Goal: Transaction & Acquisition: Obtain resource

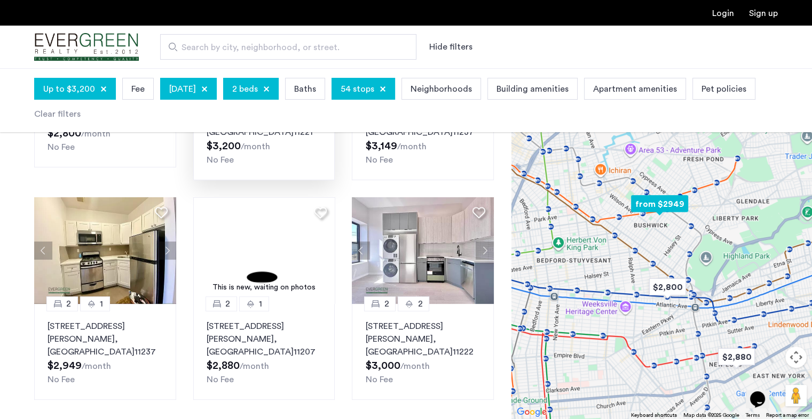
scroll to position [38, 0]
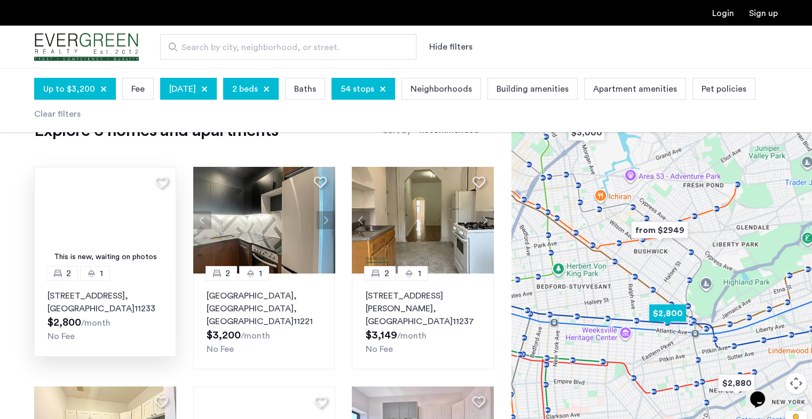
click at [82, 297] on p "1267 Herkimer Street, Unit 4F, Brooklyn , NY 11233" at bounding box center [104, 303] width 115 height 26
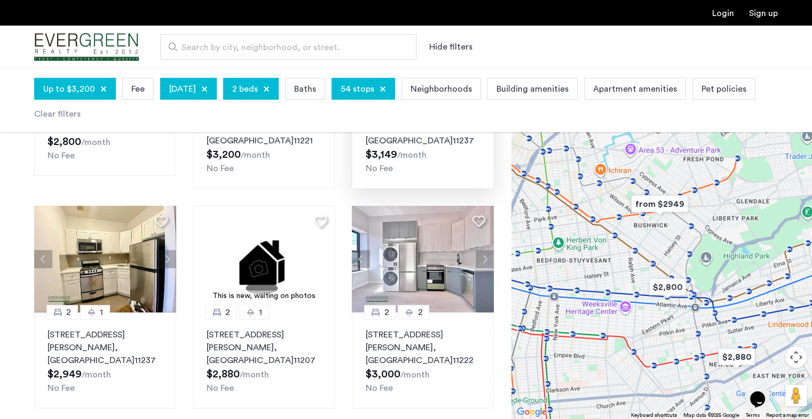
scroll to position [218, 0]
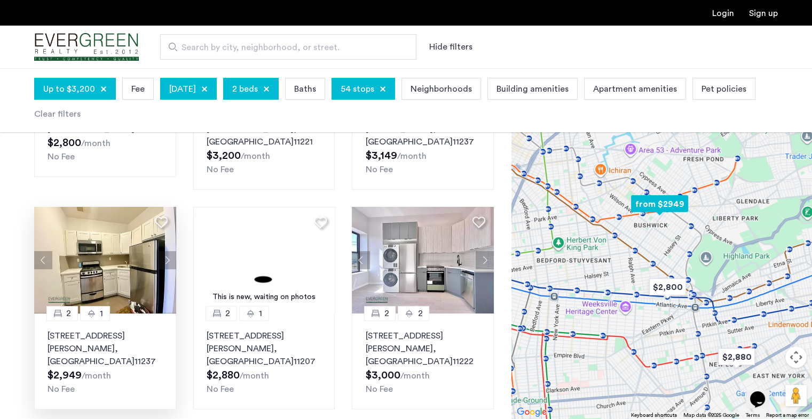
click at [167, 251] on button "Next apartment" at bounding box center [167, 260] width 18 height 18
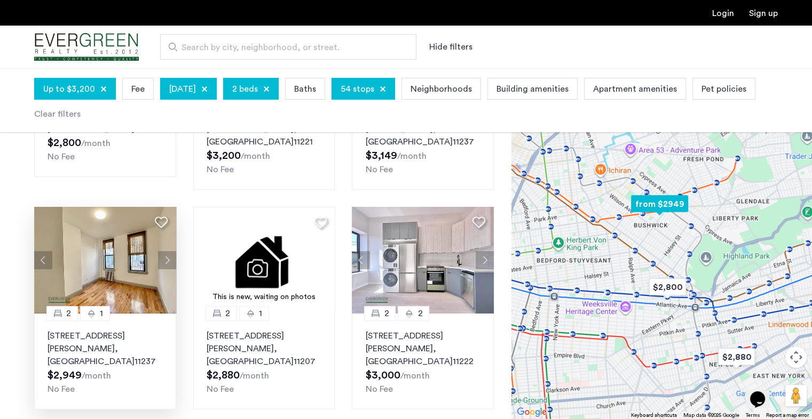
click at [167, 251] on button "Next apartment" at bounding box center [167, 260] width 18 height 18
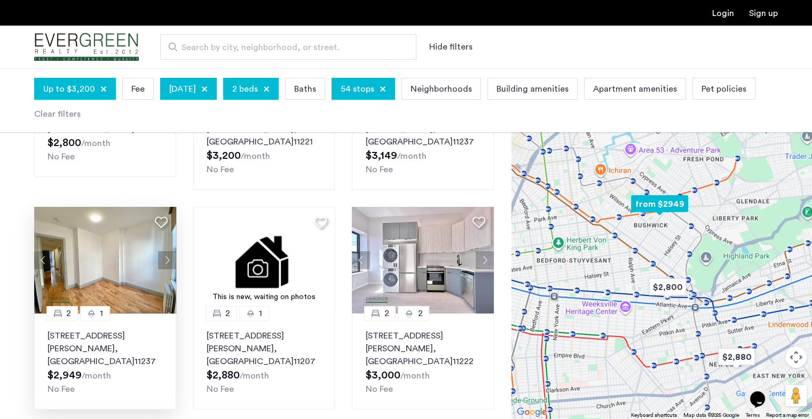
click at [167, 251] on button "Next apartment" at bounding box center [167, 260] width 18 height 18
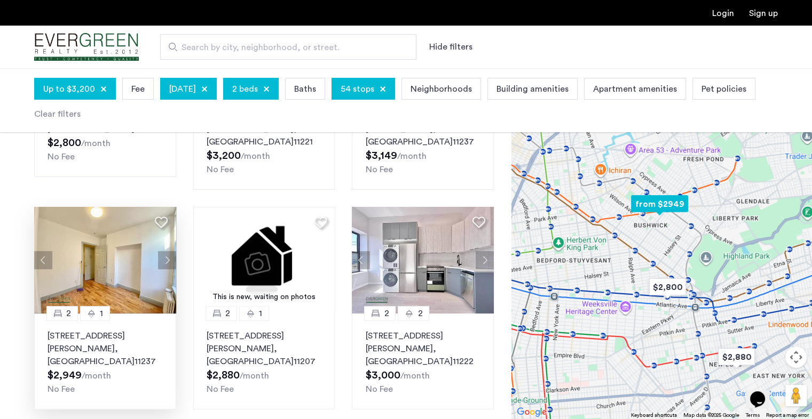
click at [167, 251] on button "Next apartment" at bounding box center [167, 260] width 18 height 18
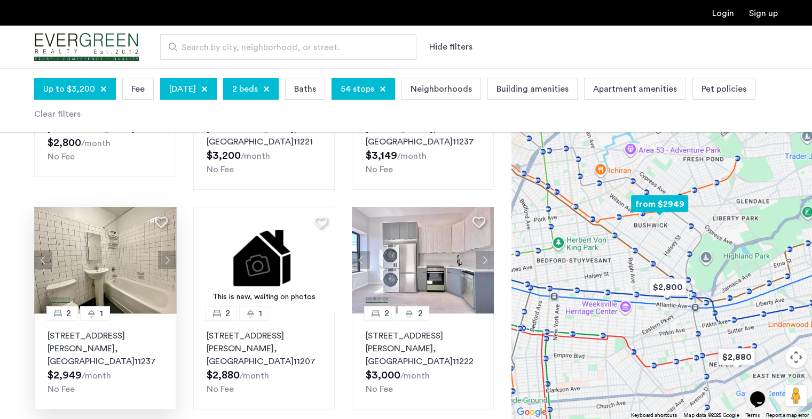
click at [167, 251] on button "Next apartment" at bounding box center [167, 260] width 18 height 18
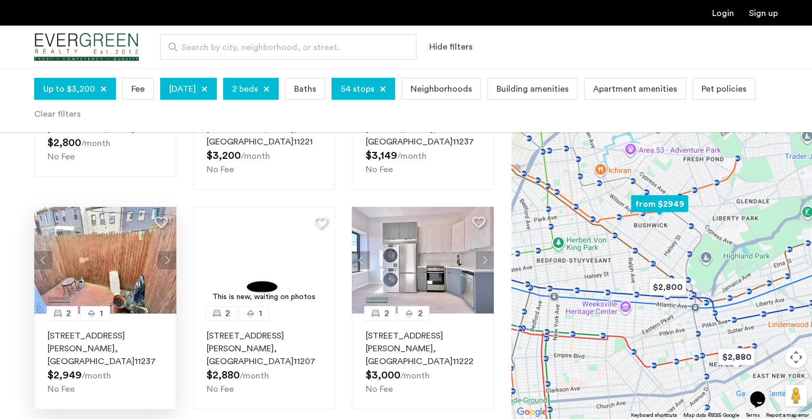
click at [167, 251] on button "Next apartment" at bounding box center [167, 260] width 18 height 18
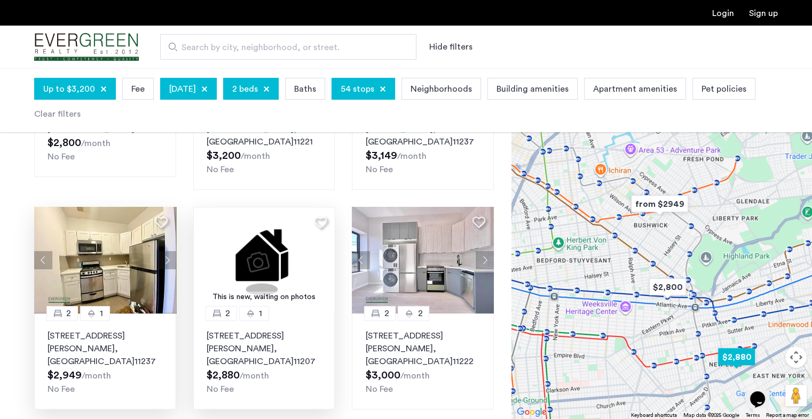
click at [263, 242] on img at bounding box center [264, 260] width 142 height 107
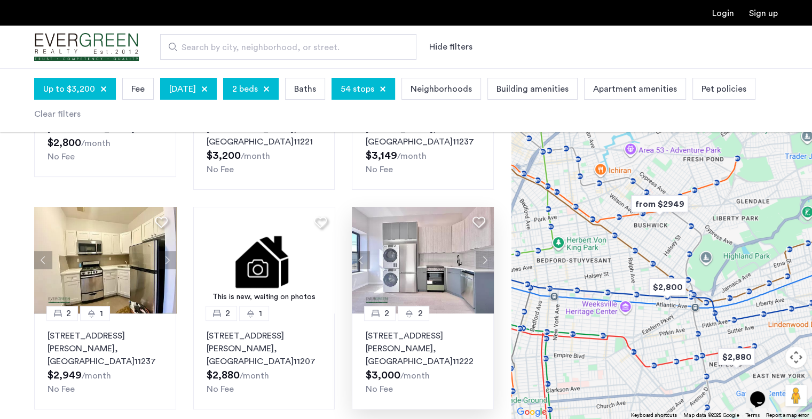
click at [427, 223] on img at bounding box center [423, 260] width 142 height 107
click at [386, 86] on div at bounding box center [382, 89] width 6 height 6
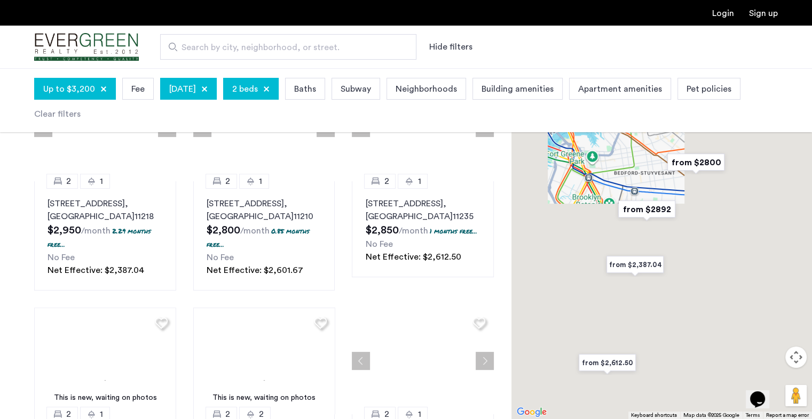
scroll to position [132, 0]
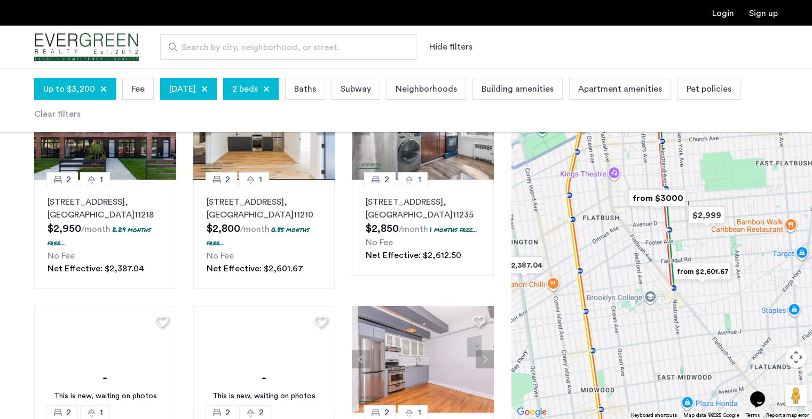
drag, startPoint x: 722, startPoint y: 280, endPoint x: 665, endPoint y: 353, distance: 92.9
click at [665, 353] on div at bounding box center [661, 243] width 300 height 351
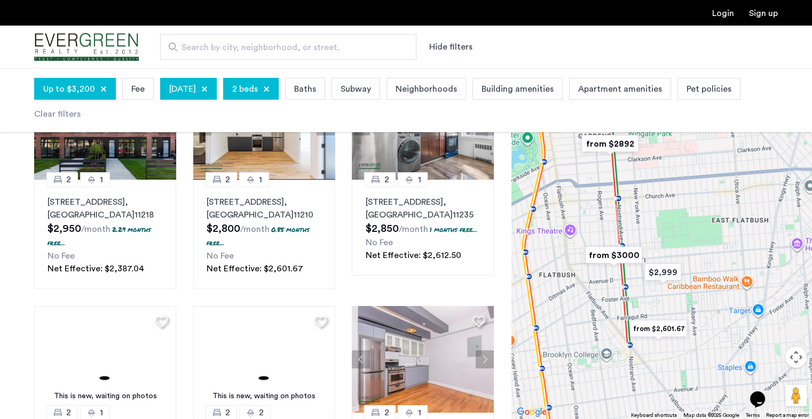
drag, startPoint x: 695, startPoint y: 331, endPoint x: 651, endPoint y: 387, distance: 71.4
click at [651, 387] on div at bounding box center [661, 243] width 300 height 351
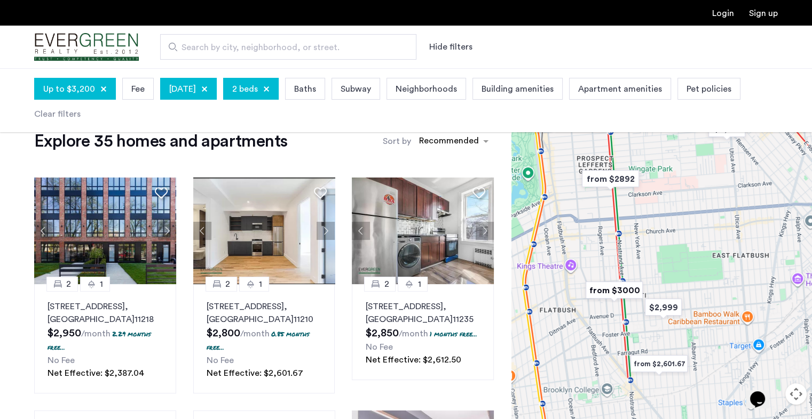
scroll to position [14, 0]
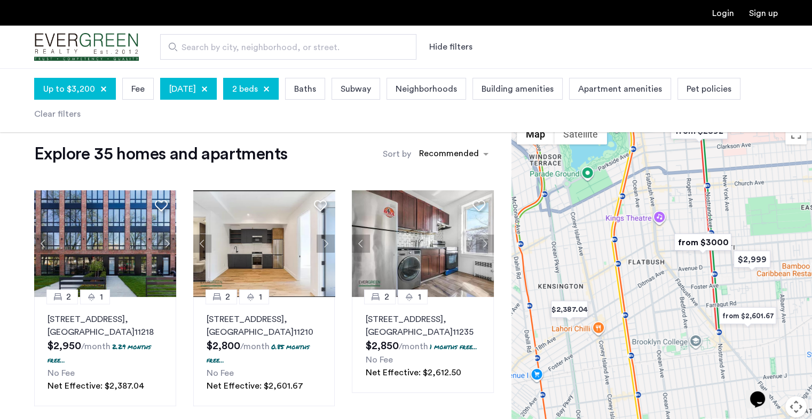
drag, startPoint x: 662, startPoint y: 282, endPoint x: 725, endPoint y: 225, distance: 84.7
click at [725, 225] on div at bounding box center [661, 293] width 300 height 351
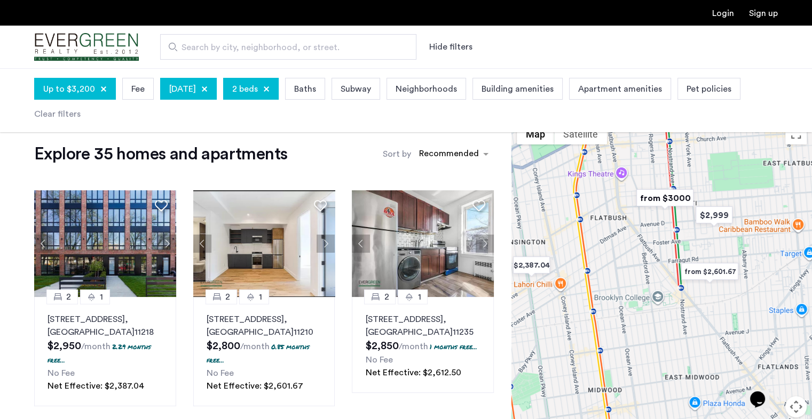
drag, startPoint x: 706, startPoint y: 279, endPoint x: 712, endPoint y: 156, distance: 123.4
click at [712, 156] on div at bounding box center [661, 293] width 300 height 351
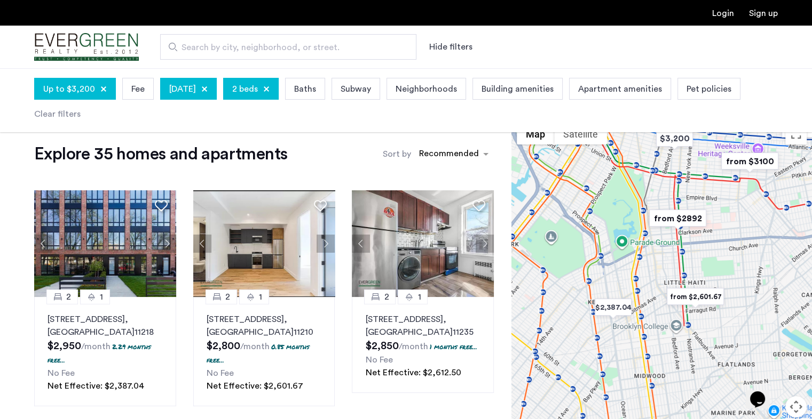
drag, startPoint x: 640, startPoint y: 265, endPoint x: 665, endPoint y: 328, distance: 67.6
click at [665, 328] on div at bounding box center [661, 293] width 300 height 351
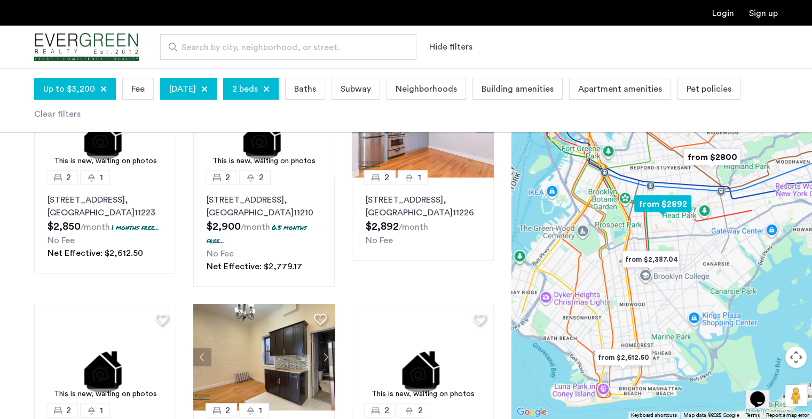
scroll to position [369, 0]
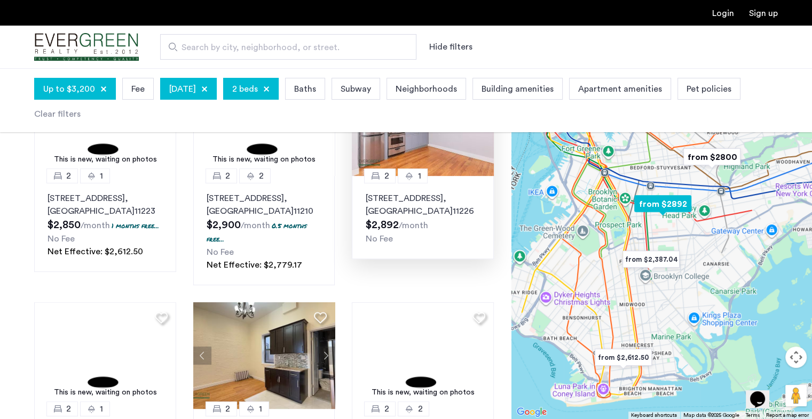
click at [418, 195] on p "186 Lenox Road, Unit 6J, Brooklyn , NY 11226" at bounding box center [422, 205] width 115 height 26
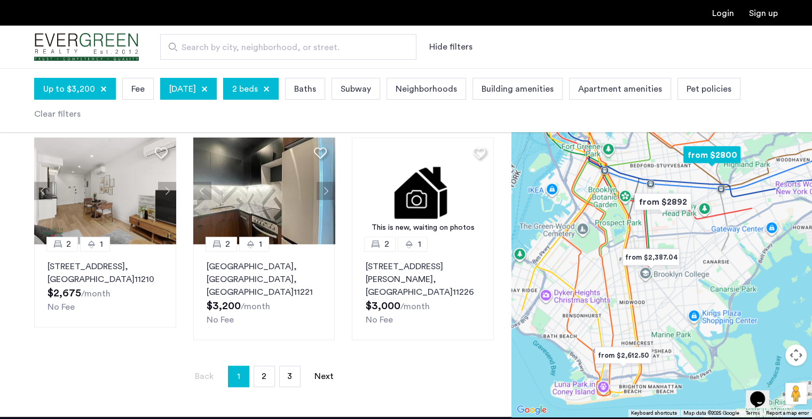
scroll to position [745, 0]
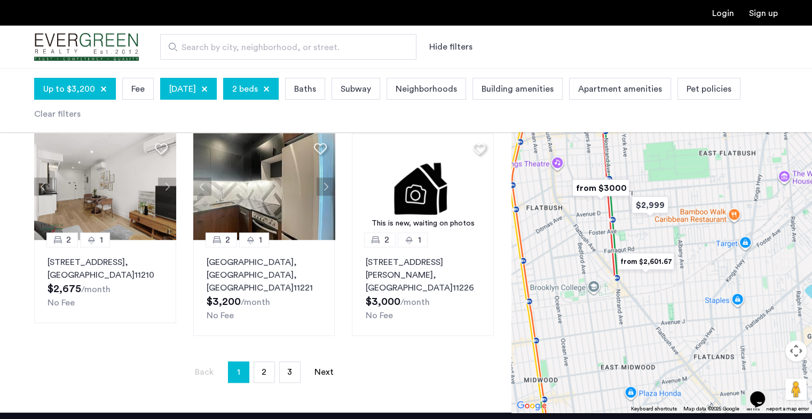
drag, startPoint x: 680, startPoint y: 224, endPoint x: 610, endPoint y: 400, distance: 189.2
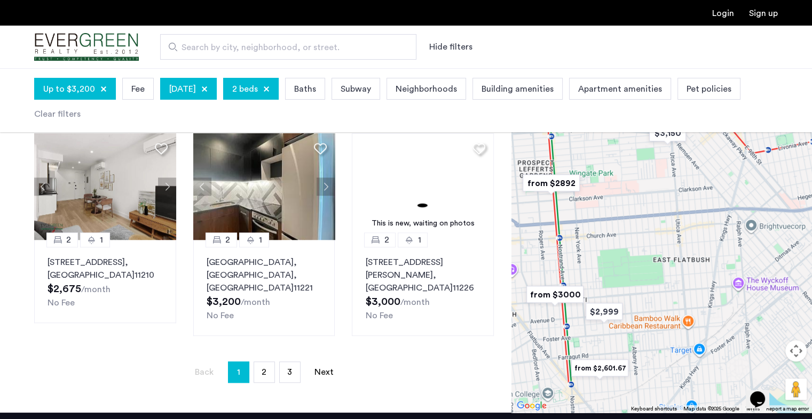
drag, startPoint x: 685, startPoint y: 237, endPoint x: 716, endPoint y: 295, distance: 65.6
click at [716, 295] on div at bounding box center [661, 237] width 300 height 351
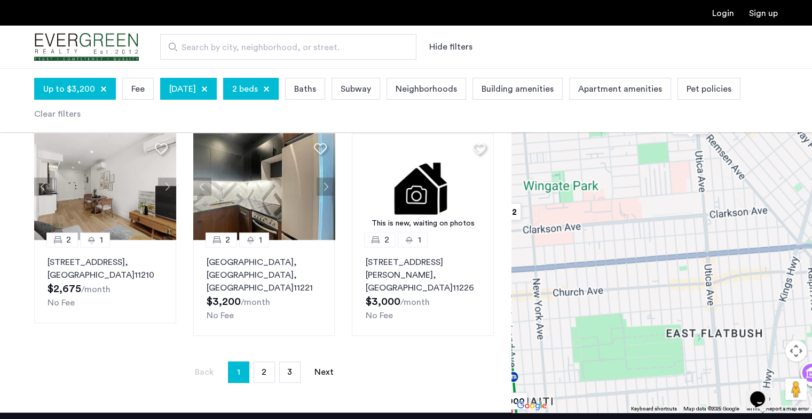
scroll to position [744, 0]
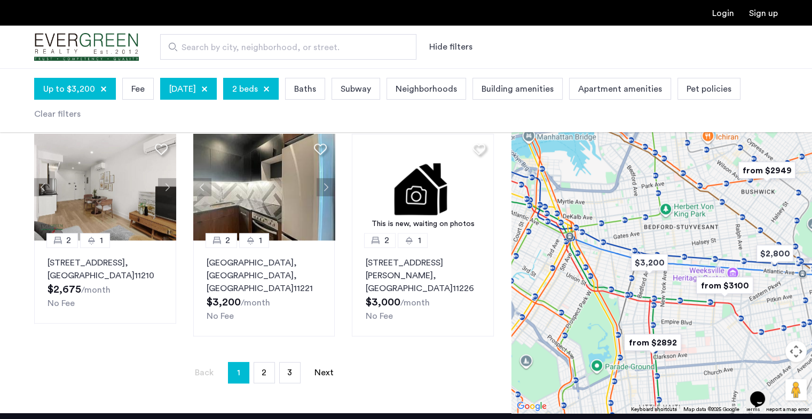
drag, startPoint x: 725, startPoint y: 271, endPoint x: 713, endPoint y: 344, distance: 74.1
click at [713, 344] on div at bounding box center [661, 237] width 300 height 351
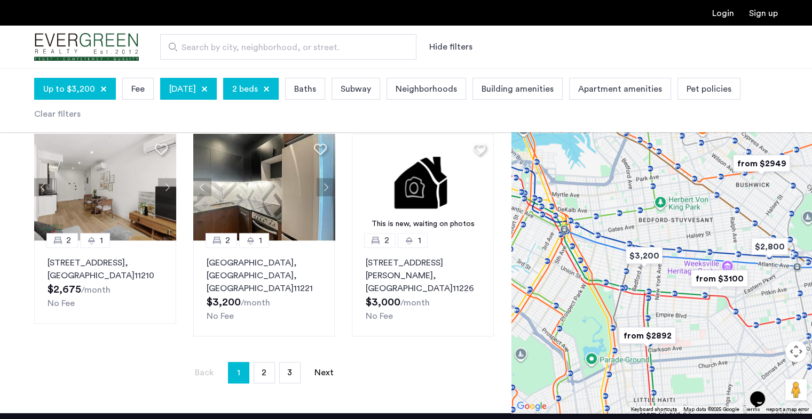
click at [623, 324] on img "from $2892" at bounding box center [647, 336] width 66 height 24
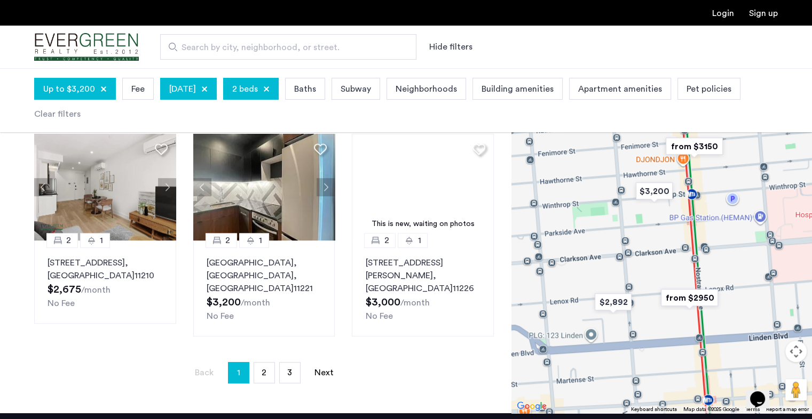
click at [692, 286] on img "from $2950" at bounding box center [689, 298] width 66 height 24
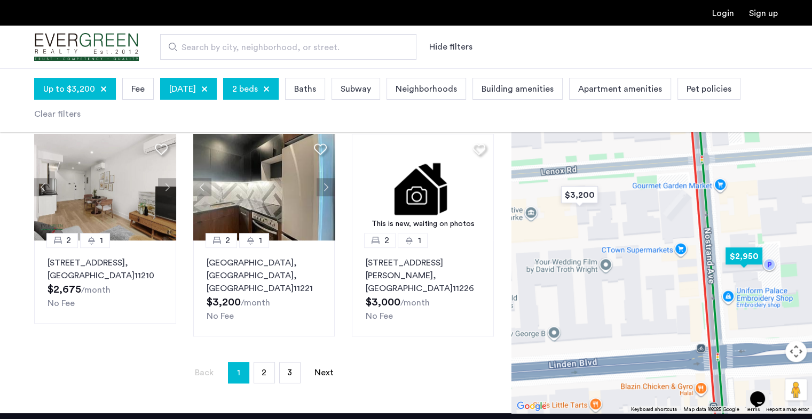
click at [743, 244] on img "$2,950" at bounding box center [743, 256] width 45 height 24
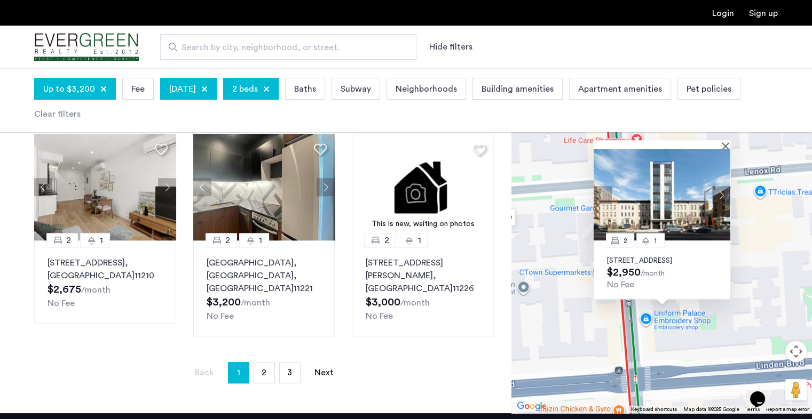
click at [658, 167] on img at bounding box center [661, 194] width 137 height 91
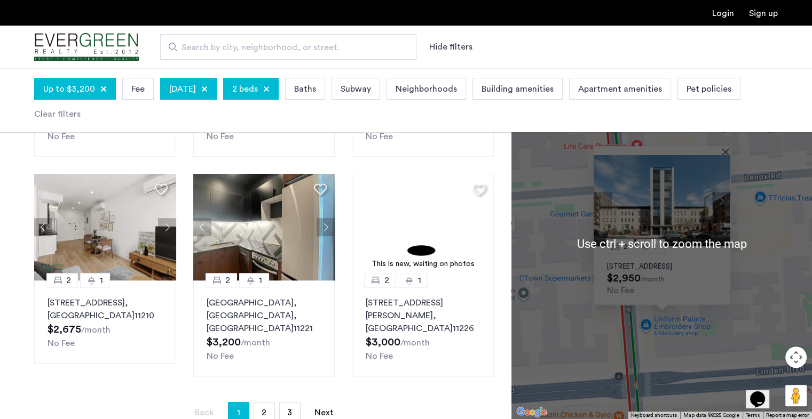
scroll to position [707, 0]
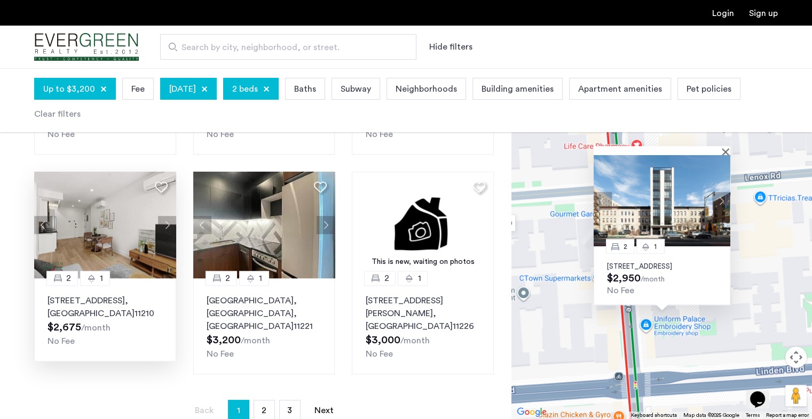
click at [167, 220] on button "Next apartment" at bounding box center [167, 225] width 18 height 18
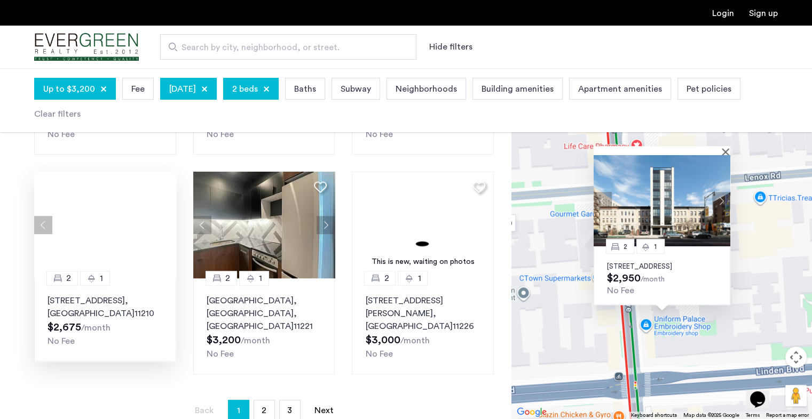
click at [167, 220] on div at bounding box center [105, 225] width 142 height 107
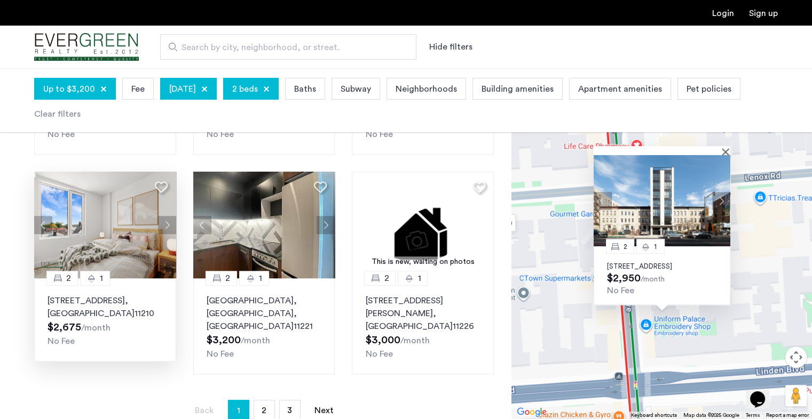
click at [167, 220] on div at bounding box center [105, 225] width 142 height 107
click at [167, 220] on button "Next apartment" at bounding box center [167, 225] width 18 height 18
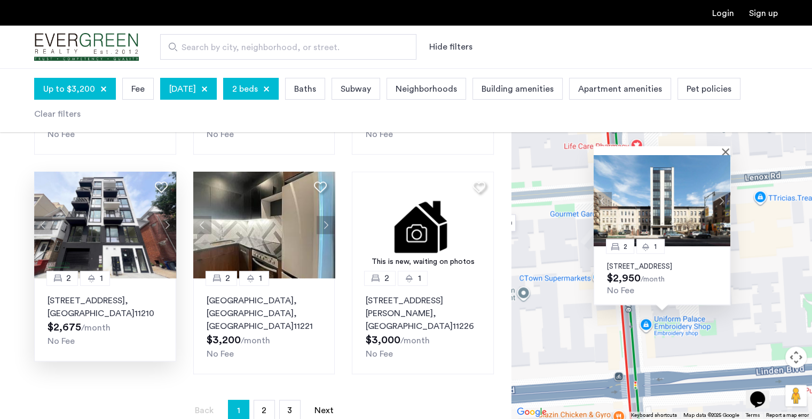
click at [167, 220] on button "Next apartment" at bounding box center [167, 225] width 18 height 18
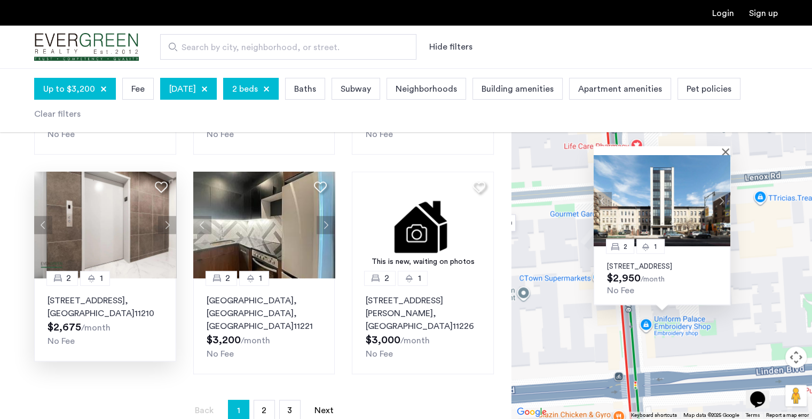
click at [167, 220] on button "Next apartment" at bounding box center [167, 225] width 18 height 18
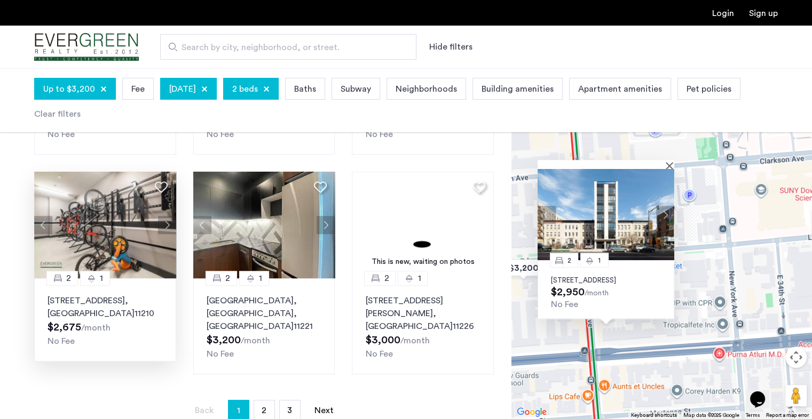
click at [668, 160] on div at bounding box center [605, 164] width 137 height 9
click at [668, 162] on button "Close" at bounding box center [671, 165] width 7 height 7
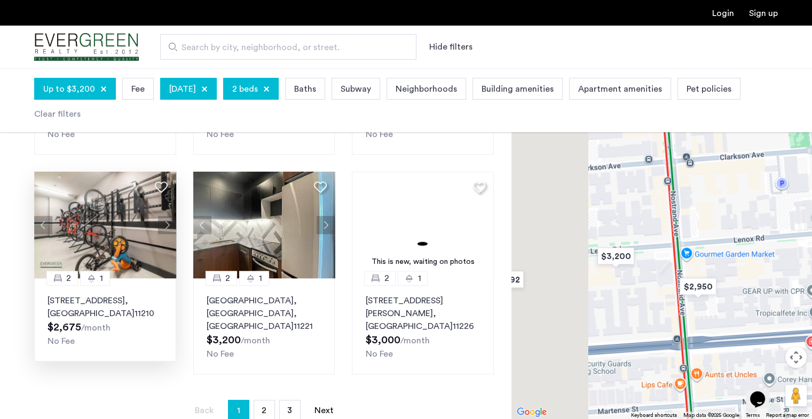
drag, startPoint x: 558, startPoint y: 299, endPoint x: 660, endPoint y: 287, distance: 102.7
click at [660, 287] on div at bounding box center [661, 243] width 300 height 351
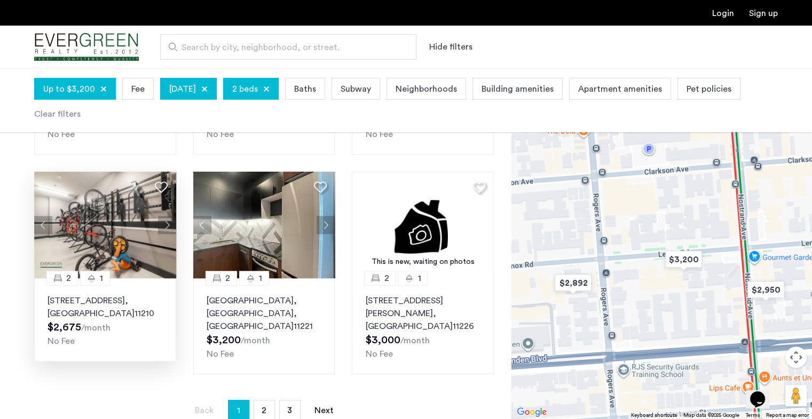
drag, startPoint x: 590, startPoint y: 312, endPoint x: 664, endPoint y: 315, distance: 73.7
click at [664, 315] on div at bounding box center [661, 243] width 300 height 351
click at [573, 286] on img "$2,892" at bounding box center [572, 283] width 45 height 24
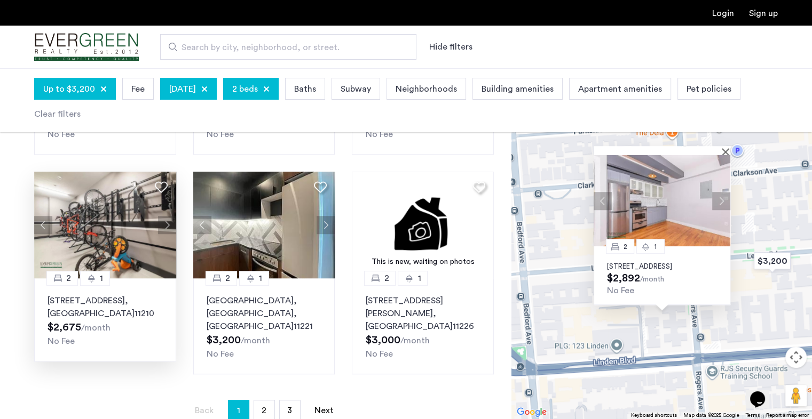
click at [723, 194] on button "Next apartment" at bounding box center [721, 201] width 18 height 18
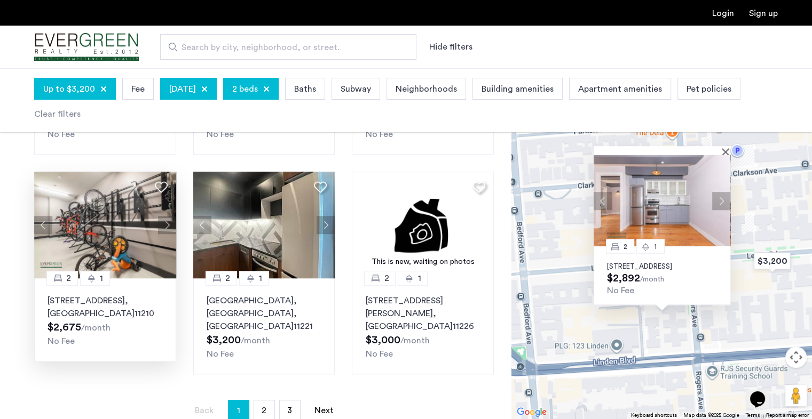
click at [723, 194] on button "Next apartment" at bounding box center [721, 201] width 18 height 18
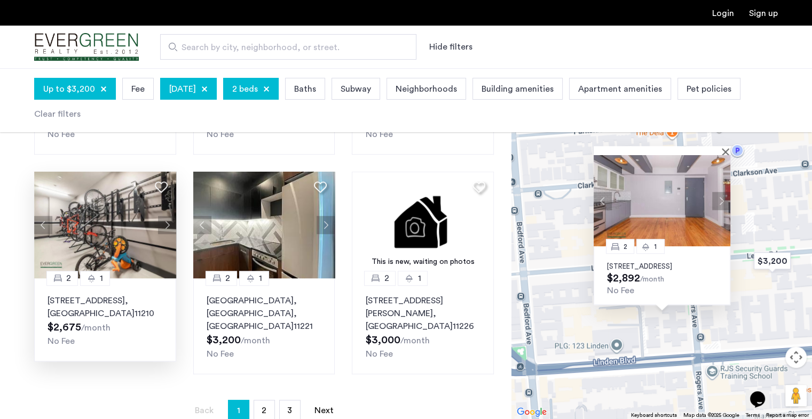
click at [723, 194] on button "Next apartment" at bounding box center [721, 201] width 18 height 18
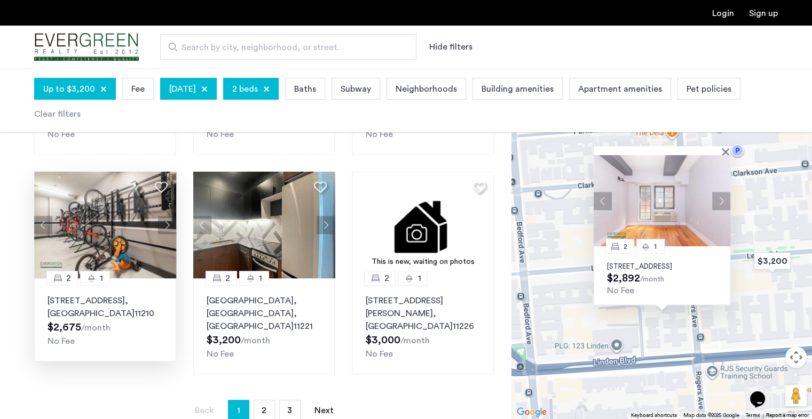
click at [723, 194] on button "Next apartment" at bounding box center [721, 201] width 18 height 18
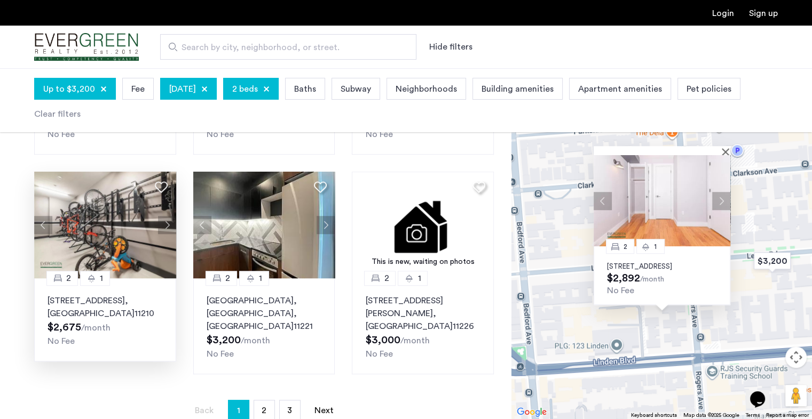
click at [723, 194] on button "Next apartment" at bounding box center [721, 201] width 18 height 18
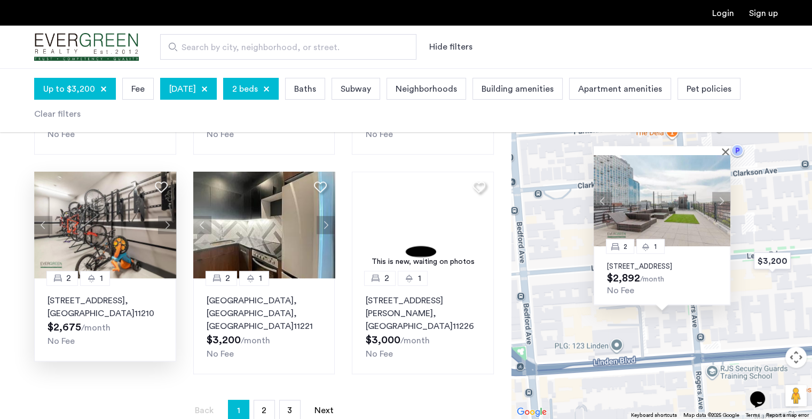
drag, startPoint x: 718, startPoint y: 192, endPoint x: 624, endPoint y: 200, distance: 93.7
click at [624, 200] on ngx-slick-carousel at bounding box center [661, 200] width 137 height 91
click at [660, 189] on img at bounding box center [661, 200] width 137 height 91
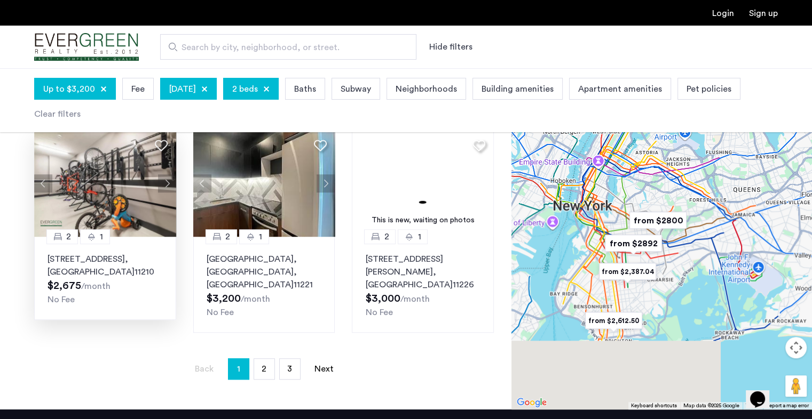
scroll to position [749, 0]
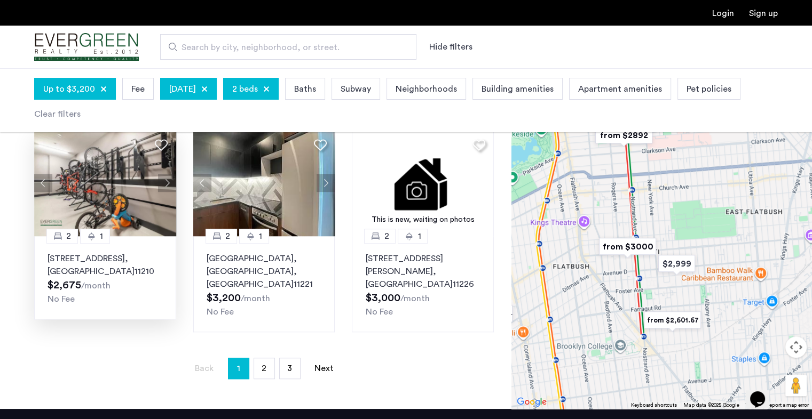
drag, startPoint x: 705, startPoint y: 220, endPoint x: 628, endPoint y: 404, distance: 199.2
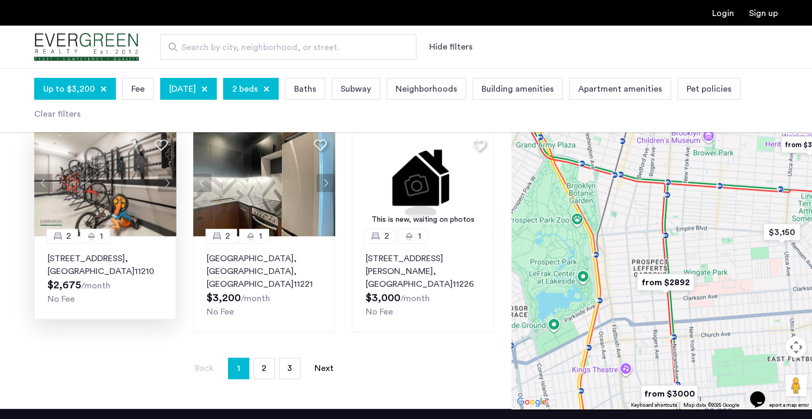
drag, startPoint x: 655, startPoint y: 237, endPoint x: 710, endPoint y: 361, distance: 135.5
click at [710, 361] on div at bounding box center [661, 233] width 300 height 351
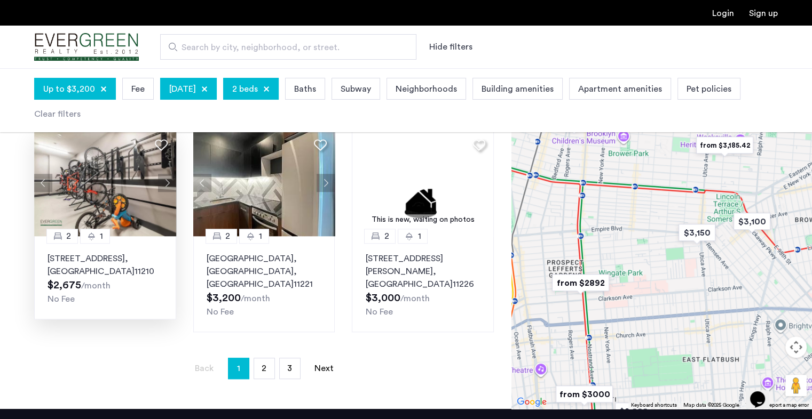
drag, startPoint x: 751, startPoint y: 315, endPoint x: 662, endPoint y: 315, distance: 88.6
click at [662, 315] on div at bounding box center [661, 233] width 300 height 351
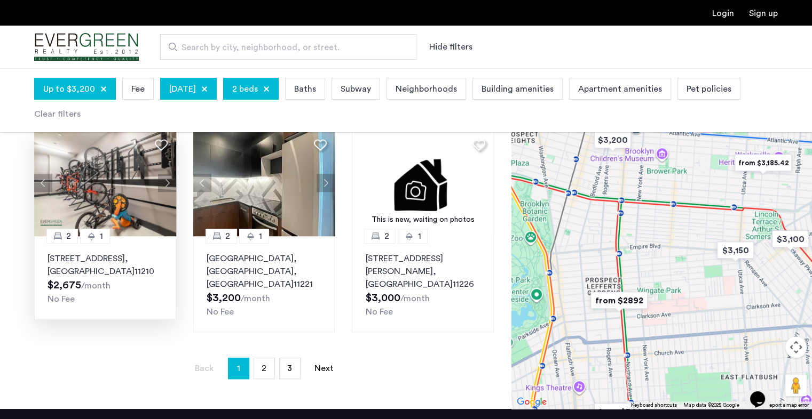
drag, startPoint x: 653, startPoint y: 278, endPoint x: 702, endPoint y: 298, distance: 53.1
click at [702, 298] on div at bounding box center [661, 233] width 300 height 351
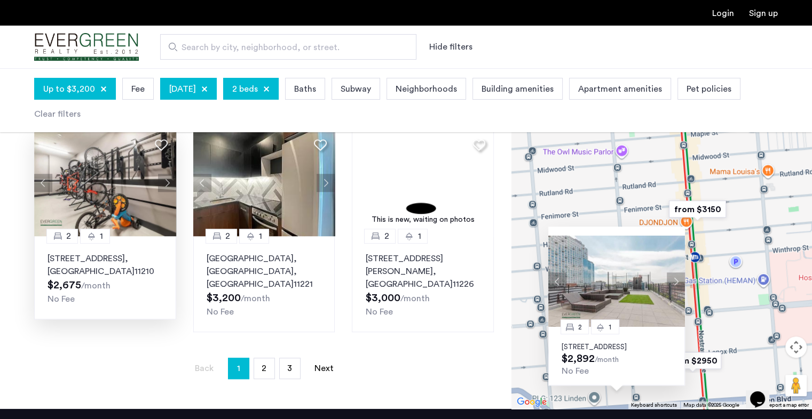
click at [742, 241] on div "2 1 186 Lenox Road, Unit 6J, Brooklyn, NY 11226 $2,892 /month No Fee" at bounding box center [661, 233] width 300 height 351
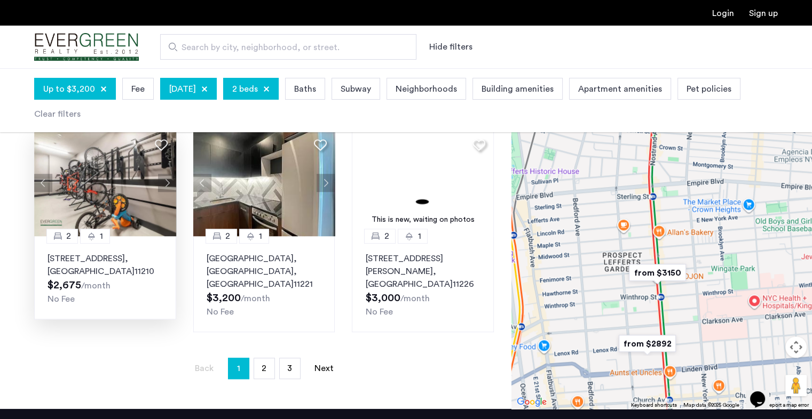
drag, startPoint x: 760, startPoint y: 252, endPoint x: 696, endPoint y: 298, distance: 78.8
click at [696, 298] on div at bounding box center [661, 233] width 300 height 351
drag, startPoint x: 707, startPoint y: 302, endPoint x: 553, endPoint y: 318, distance: 154.6
click at [553, 318] on div at bounding box center [661, 233] width 300 height 351
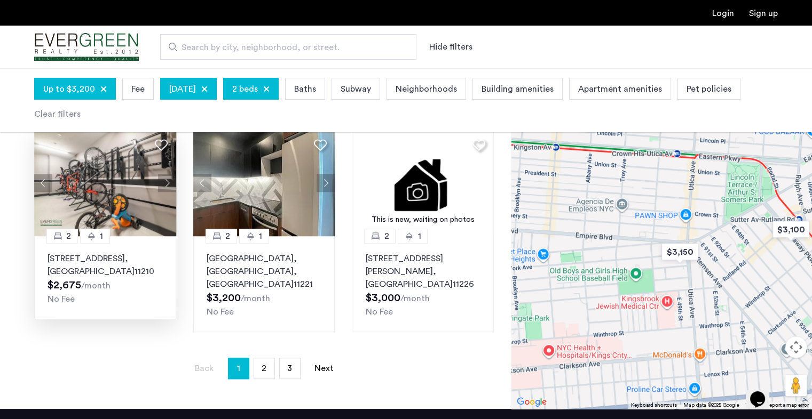
drag, startPoint x: 715, startPoint y: 284, endPoint x: 645, endPoint y: 324, distance: 80.6
click at [645, 324] on div at bounding box center [661, 233] width 300 height 351
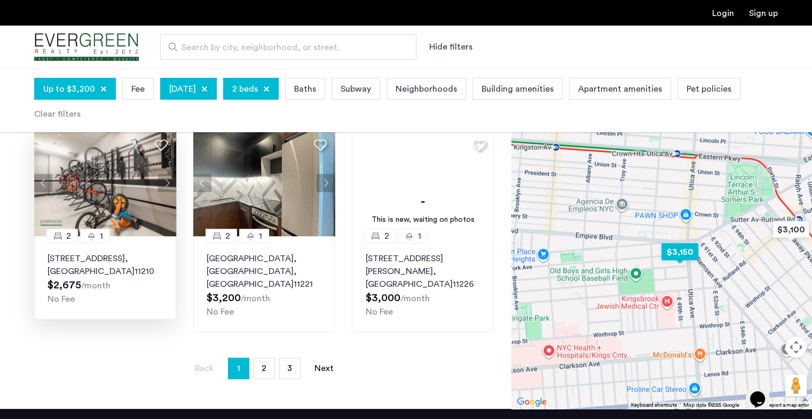
click at [684, 240] on img "$3,150" at bounding box center [679, 252] width 45 height 24
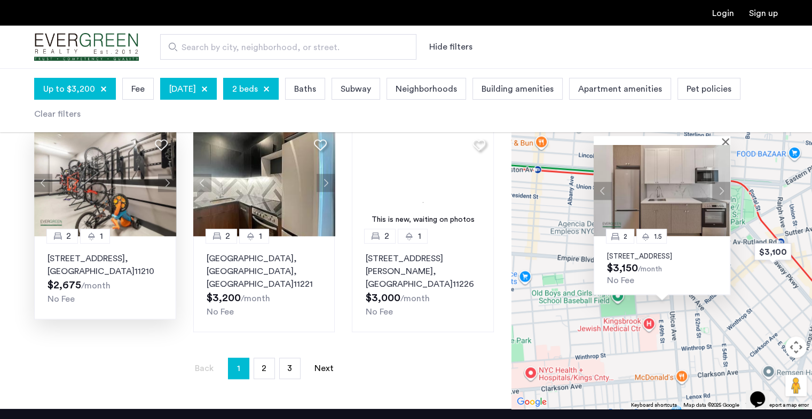
click at [724, 182] on button "Next apartment" at bounding box center [721, 191] width 18 height 18
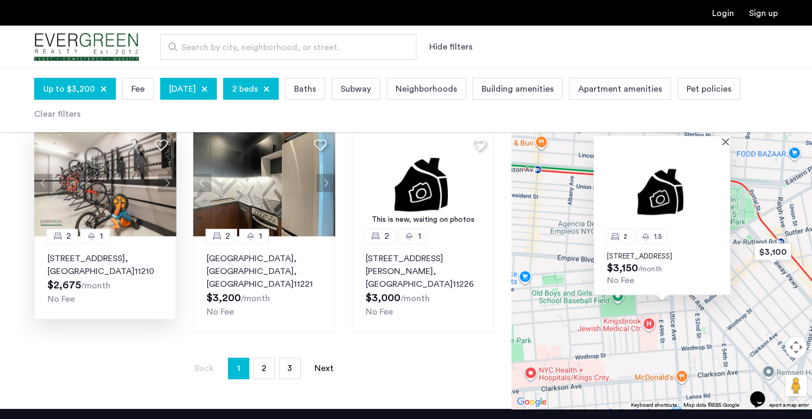
click at [715, 173] on img at bounding box center [661, 190] width 137 height 91
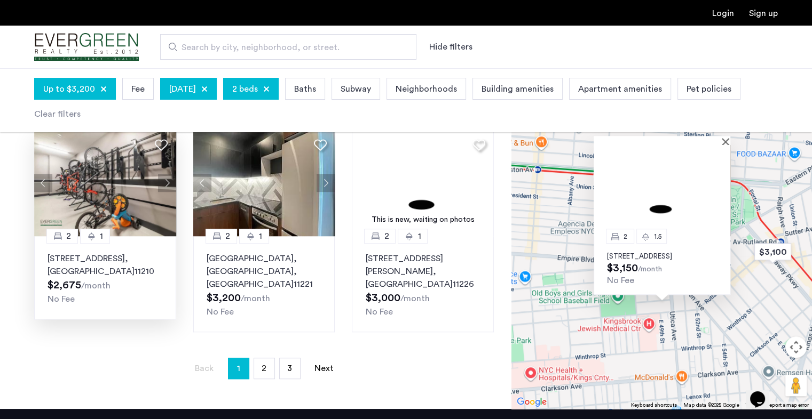
click at [736, 298] on div "2 1.5 833 Maple Street, Unit 6A, Brooklyn, NY 11203 $3,150 /month No Fee" at bounding box center [661, 233] width 300 height 351
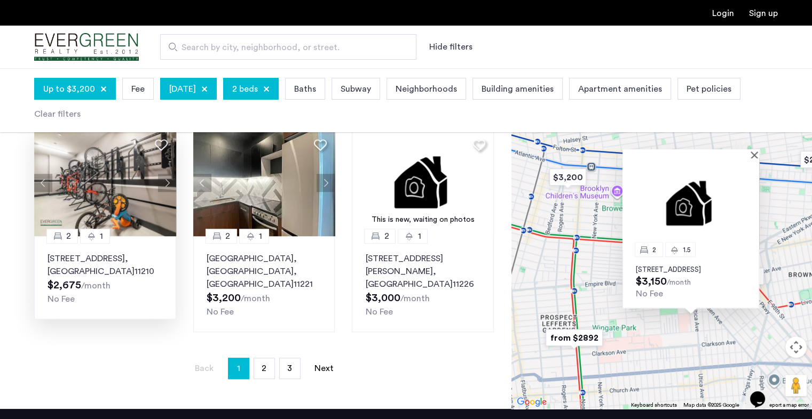
click at [743, 345] on div "2 1.5 833 Maple Street, Unit 6A, Brooklyn, NY 11203 $3,150 /month No Fee" at bounding box center [661, 233] width 300 height 351
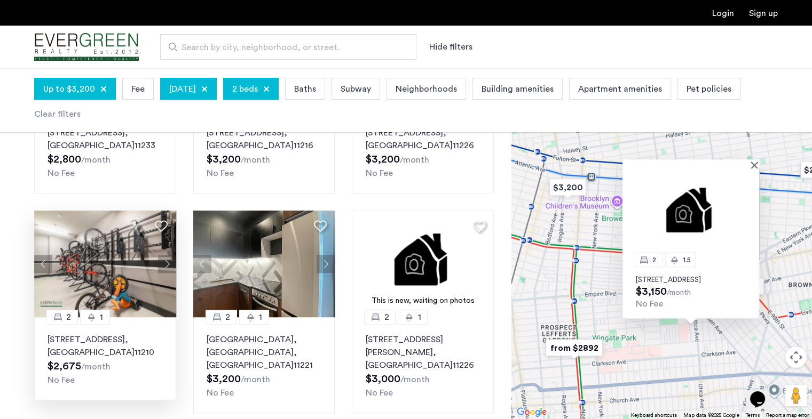
scroll to position [670, 0]
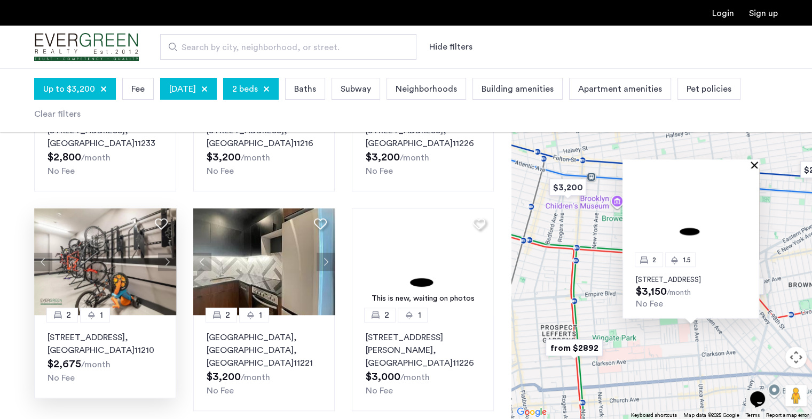
click at [756, 161] on button "Close" at bounding box center [755, 164] width 7 height 7
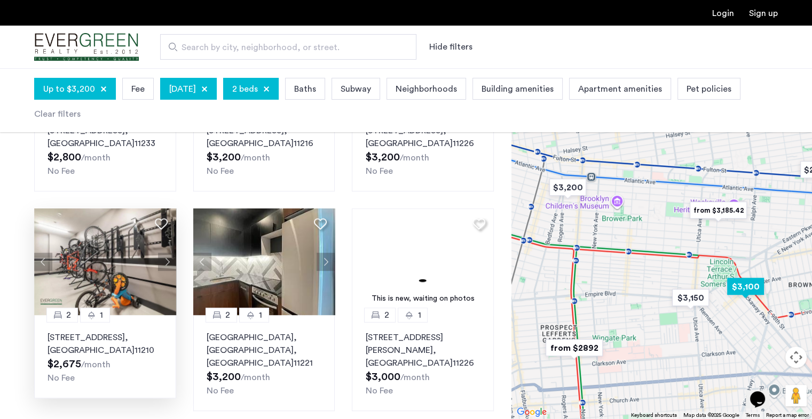
click at [747, 287] on img "$3,100" at bounding box center [745, 287] width 45 height 24
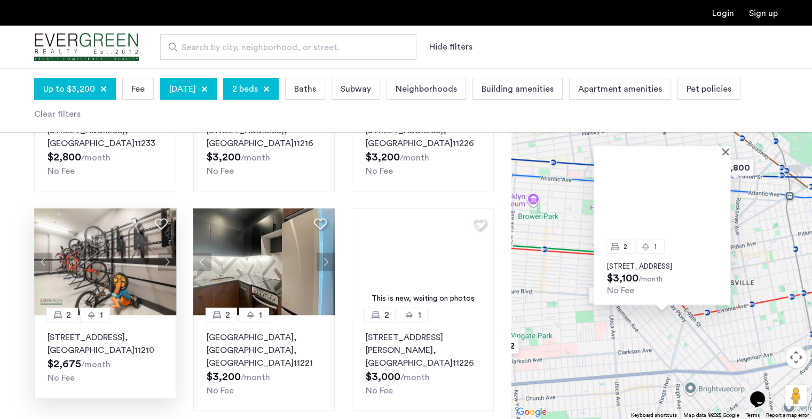
click at [614, 199] on img at bounding box center [661, 200] width 137 height 91
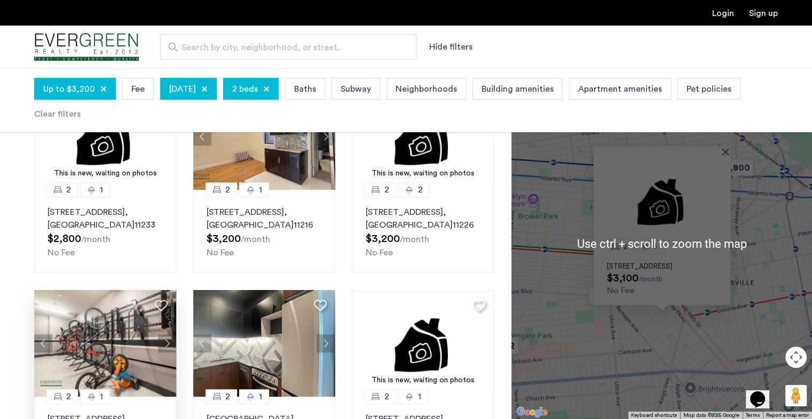
scroll to position [585, 0]
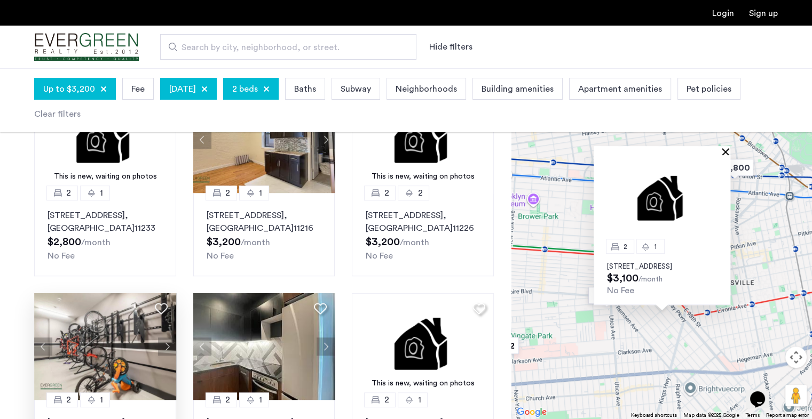
click at [724, 148] on button "Close" at bounding box center [727, 151] width 7 height 7
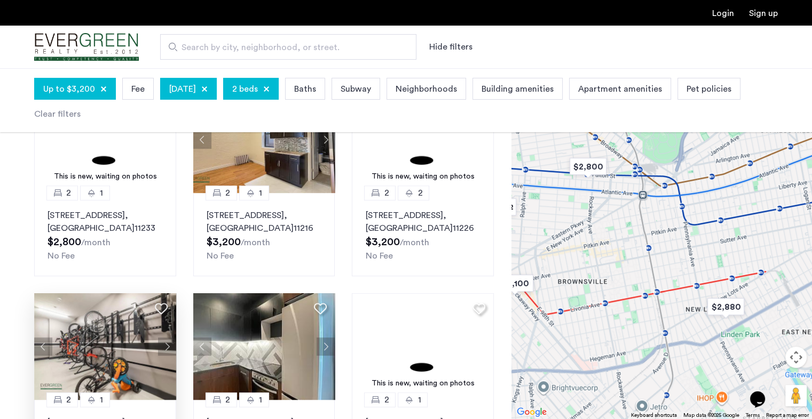
drag, startPoint x: 751, startPoint y: 259, endPoint x: 592, endPoint y: 259, distance: 159.0
click at [592, 259] on div at bounding box center [661, 243] width 300 height 351
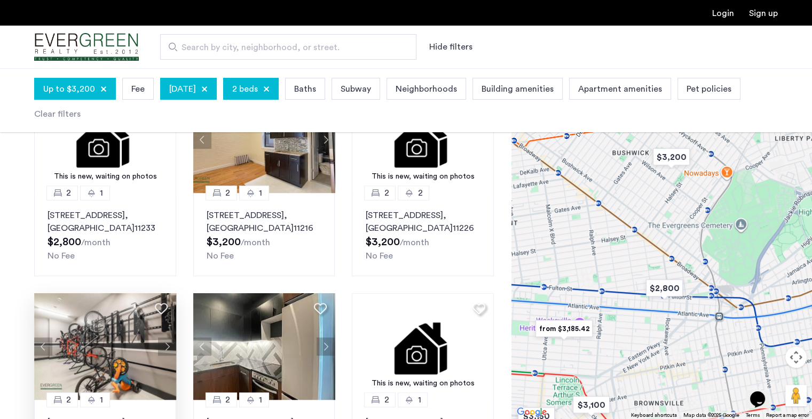
drag, startPoint x: 1422, startPoint y: 624, endPoint x: 767, endPoint y: 385, distance: 697.1
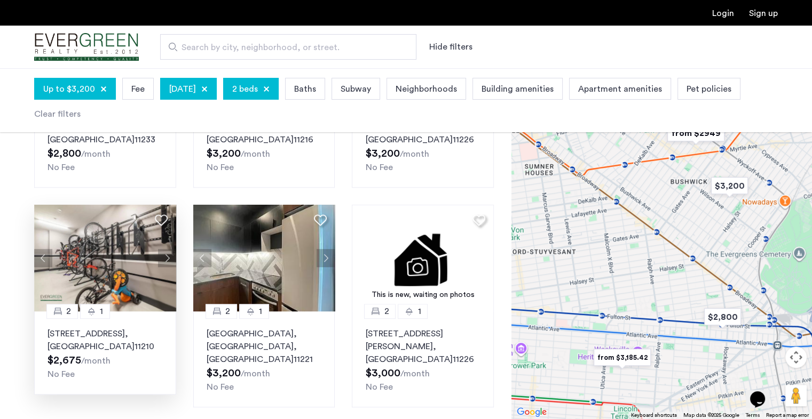
scroll to position [672, 0]
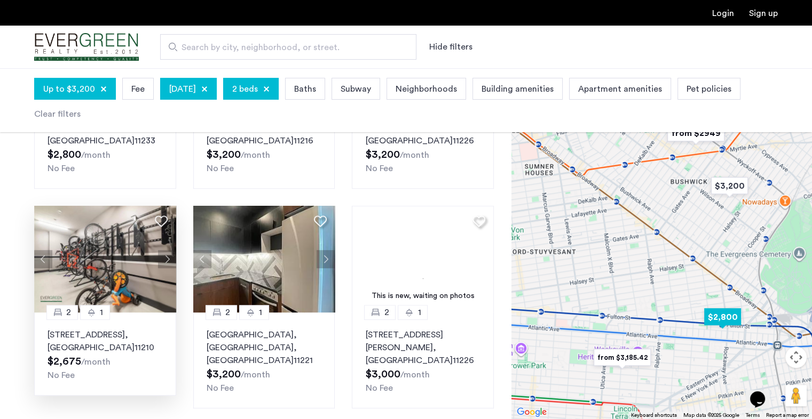
click at [721, 314] on img "$2,800" at bounding box center [722, 317] width 45 height 24
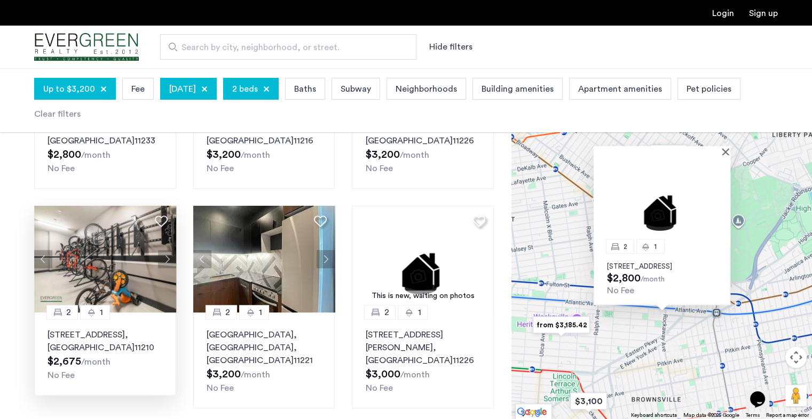
click at [631, 199] on img at bounding box center [661, 200] width 137 height 91
click at [544, 241] on div "2 1 1267 Herkimer Street, Unit 4F, Brooklyn, NY 11233 $2,800 /month No Fee" at bounding box center [661, 243] width 300 height 351
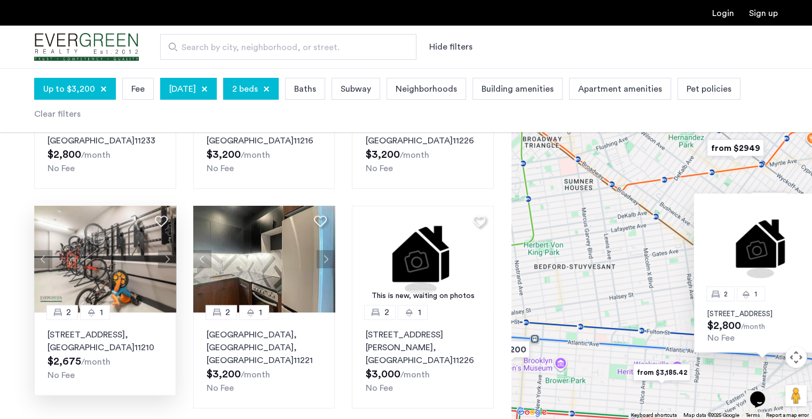
drag, startPoint x: 544, startPoint y: 241, endPoint x: 660, endPoint y: 294, distance: 127.3
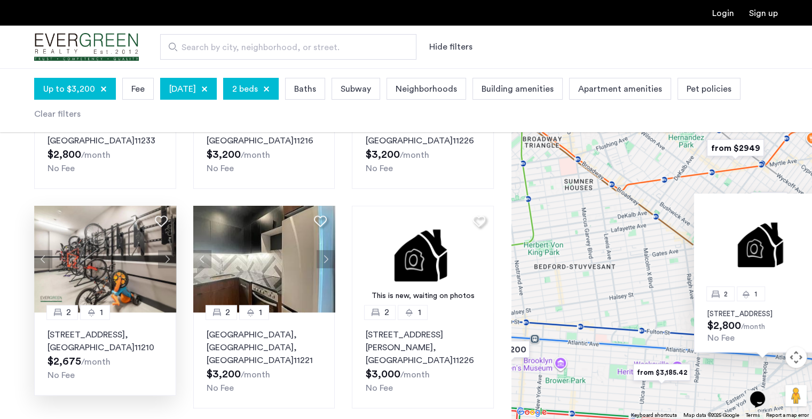
click at [660, 294] on div "2 1 1267 Herkimer Street, Unit 4F, Brooklyn, NY 11233 $2,800 /month No Fee" at bounding box center [661, 243] width 300 height 351
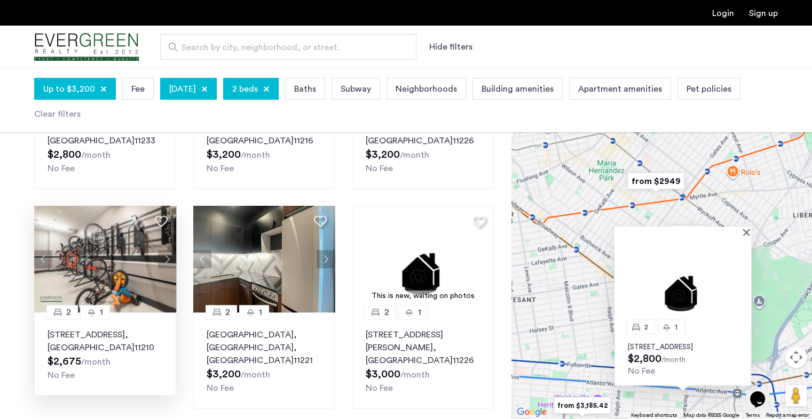
drag, startPoint x: 652, startPoint y: 261, endPoint x: 557, endPoint y: 295, distance: 100.4
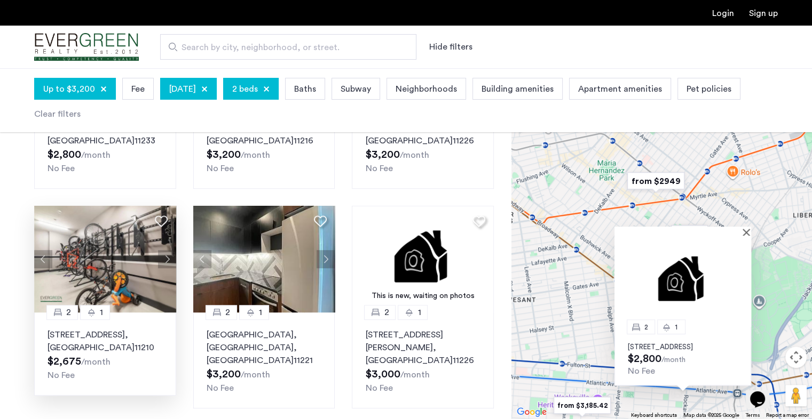
click at [557, 295] on div "2 1 1267 Herkimer Street, Unit 4F, Brooklyn, NY 11233 $2,800 /month No Fee" at bounding box center [661, 243] width 300 height 351
click at [746, 228] on button "Close" at bounding box center [747, 231] width 7 height 7
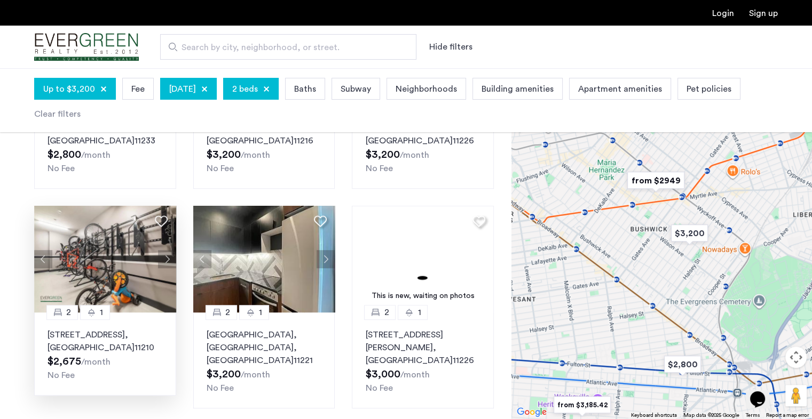
click at [661, 179] on img "from $2949" at bounding box center [656, 181] width 66 height 24
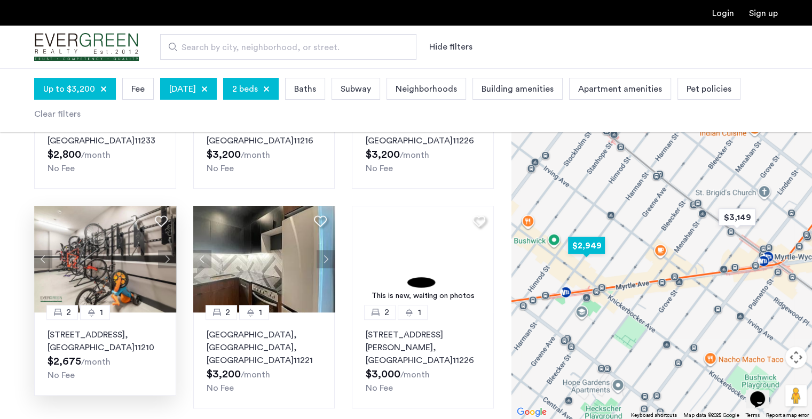
click at [590, 242] on img "$2,949" at bounding box center [586, 246] width 45 height 24
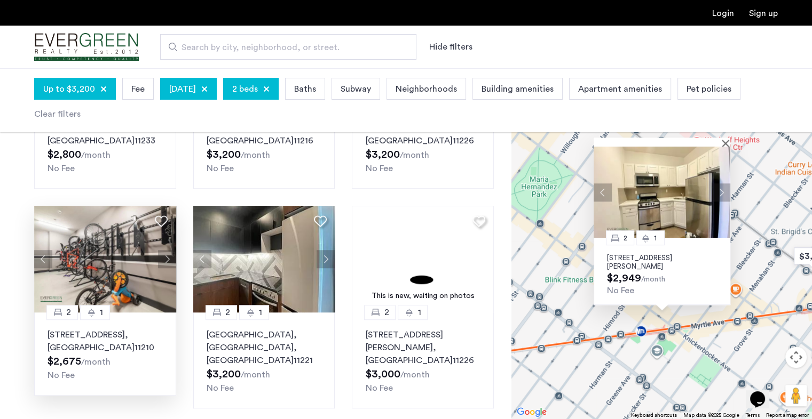
click at [718, 186] on button "Next apartment" at bounding box center [721, 193] width 18 height 18
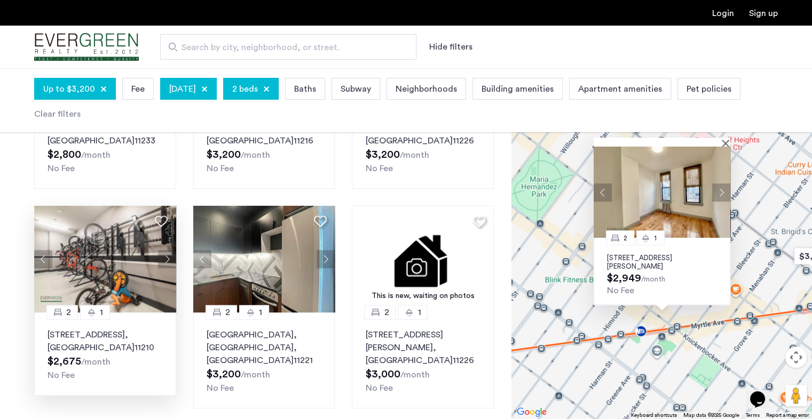
click at [724, 146] on div at bounding box center [661, 142] width 137 height 9
click at [724, 141] on button "Close" at bounding box center [727, 142] width 7 height 7
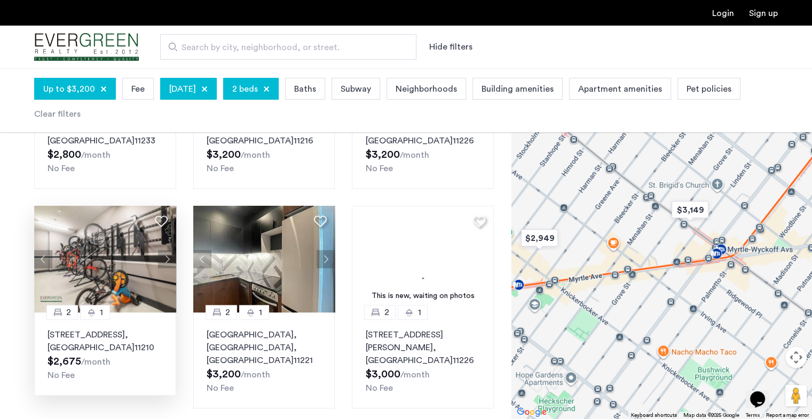
drag, startPoint x: 749, startPoint y: 270, endPoint x: 585, endPoint y: 210, distance: 174.9
click at [585, 210] on div at bounding box center [661, 243] width 300 height 351
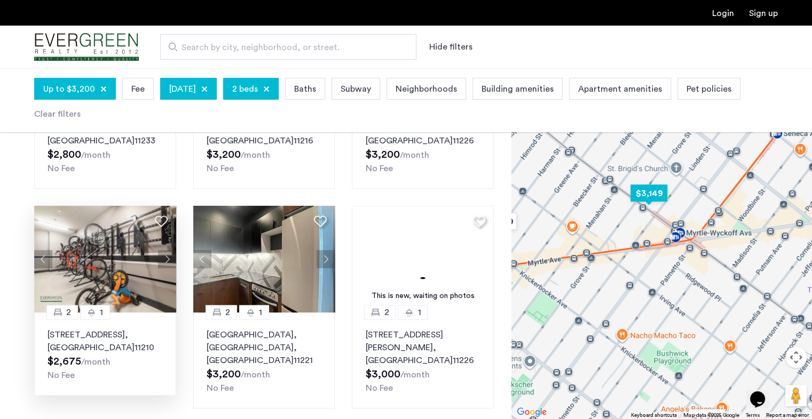
click at [656, 199] on img "$3,149" at bounding box center [648, 193] width 45 height 24
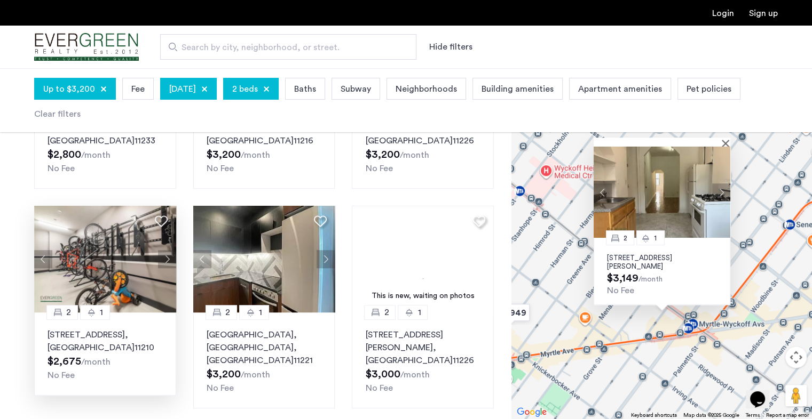
click at [724, 189] on button "Next apartment" at bounding box center [721, 193] width 18 height 18
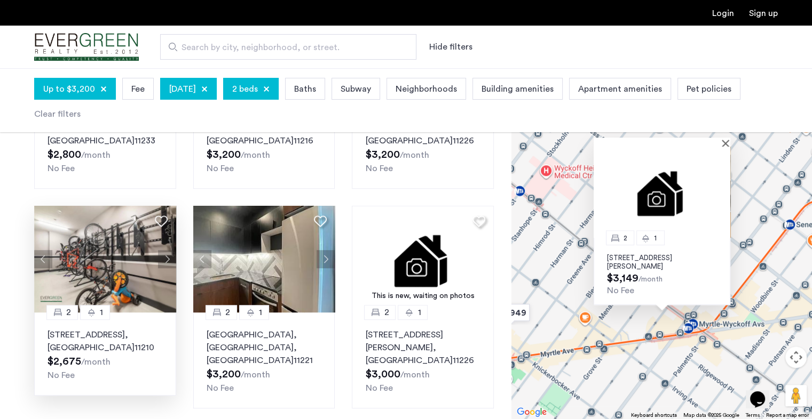
click at [724, 189] on img at bounding box center [661, 192] width 137 height 91
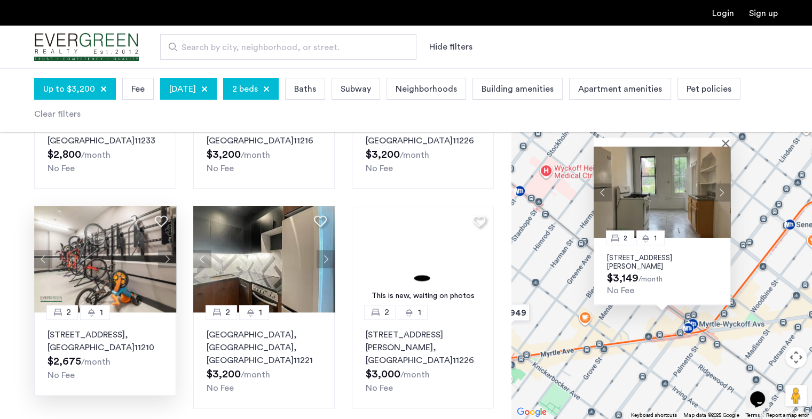
click at [722, 191] on button "Next apartment" at bounding box center [721, 193] width 18 height 18
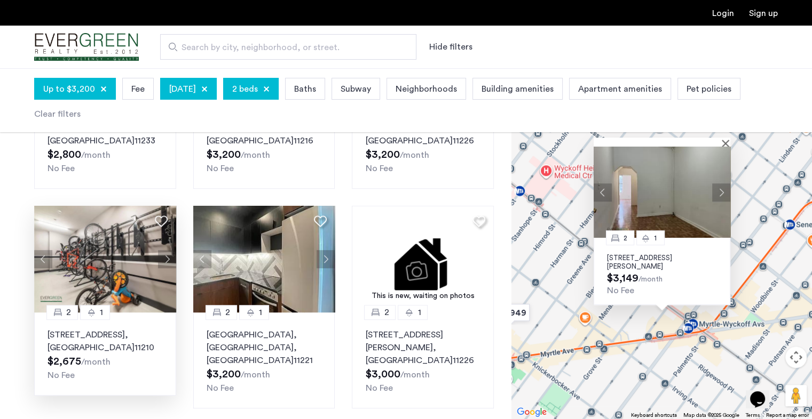
click at [722, 191] on button "Next apartment" at bounding box center [721, 193] width 18 height 18
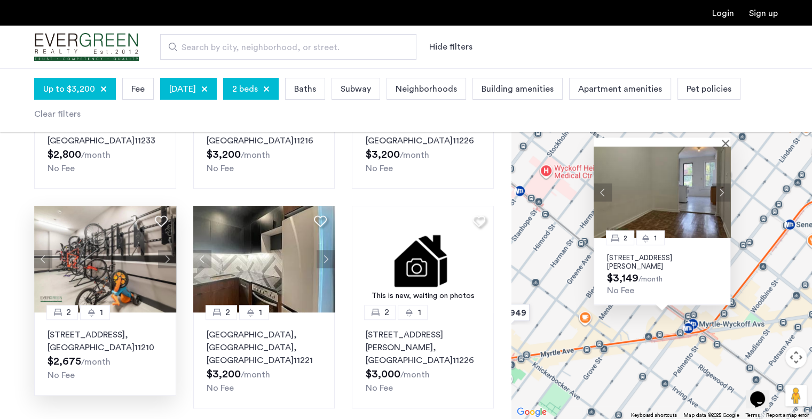
click at [722, 147] on div at bounding box center [661, 142] width 137 height 9
click at [724, 145] on button "Close" at bounding box center [727, 142] width 7 height 7
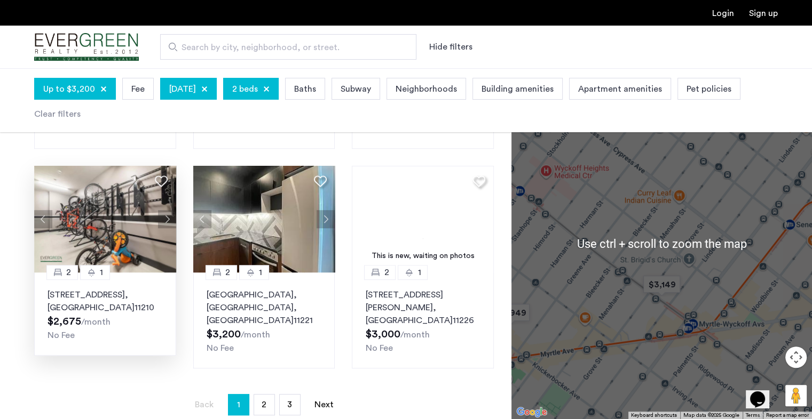
scroll to position [713, 0]
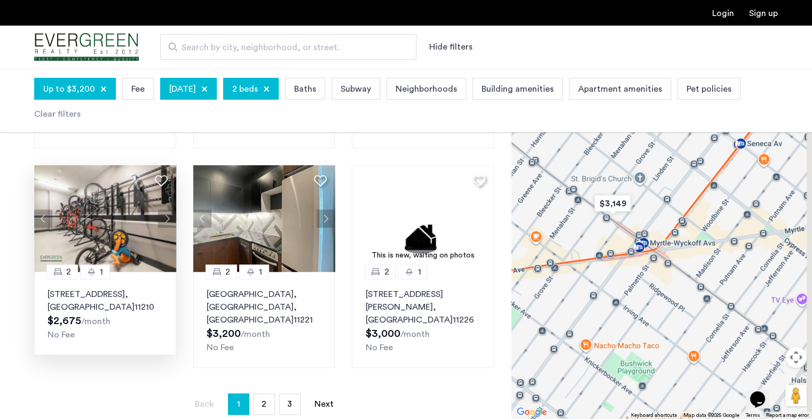
drag, startPoint x: 702, startPoint y: 242, endPoint x: 647, endPoint y: 149, distance: 108.2
click at [647, 149] on div at bounding box center [661, 243] width 300 height 351
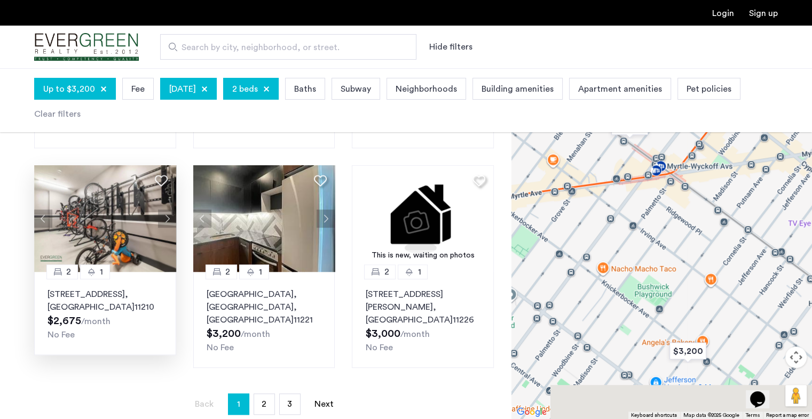
drag, startPoint x: 710, startPoint y: 267, endPoint x: 749, endPoint y: 162, distance: 111.9
click at [749, 162] on div at bounding box center [661, 243] width 300 height 351
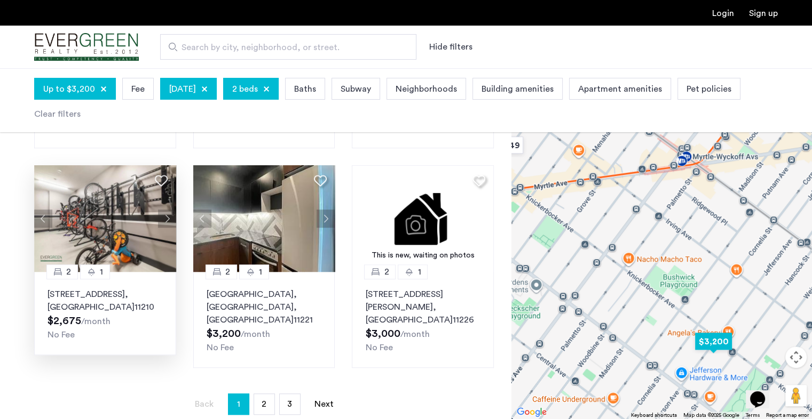
click at [712, 344] on img "$3,200" at bounding box center [713, 342] width 45 height 24
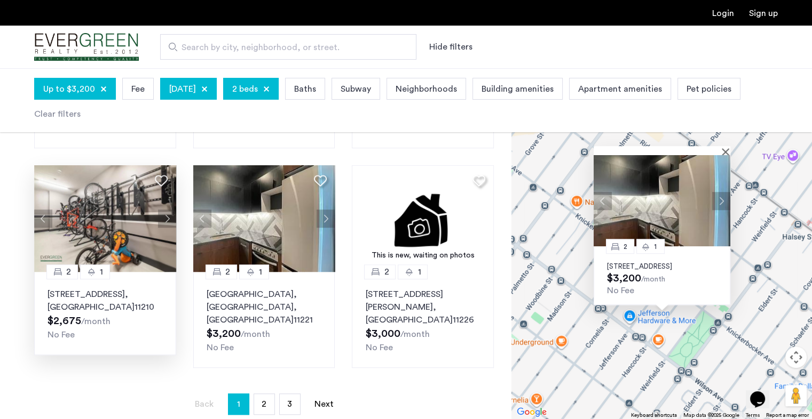
click at [722, 192] on button "Next apartment" at bounding box center [721, 201] width 18 height 18
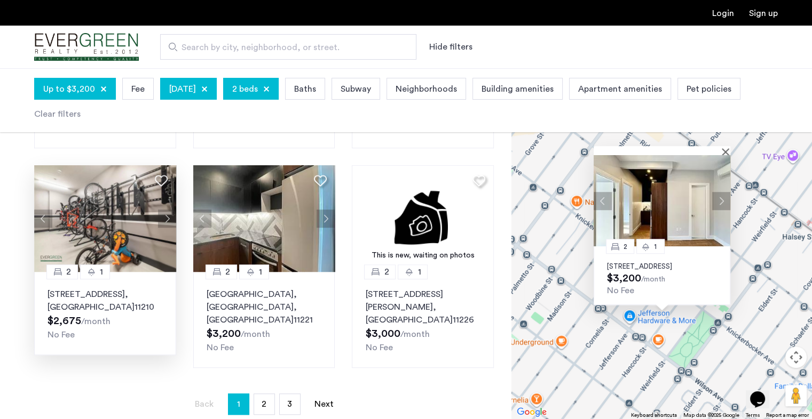
click at [722, 192] on button "Next apartment" at bounding box center [721, 201] width 18 height 18
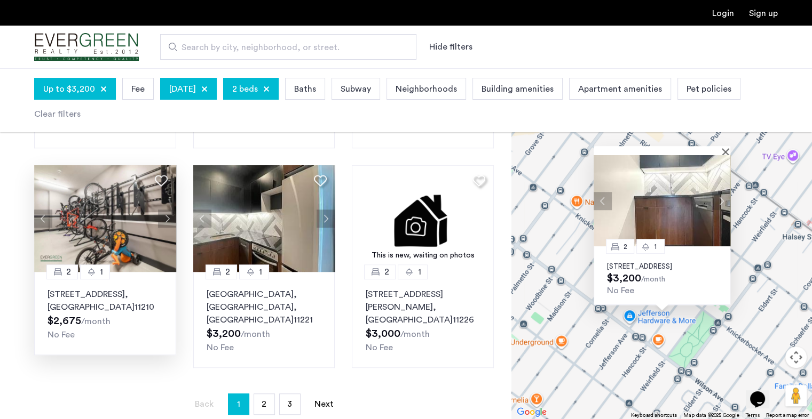
click at [722, 192] on button "Next apartment" at bounding box center [721, 201] width 18 height 18
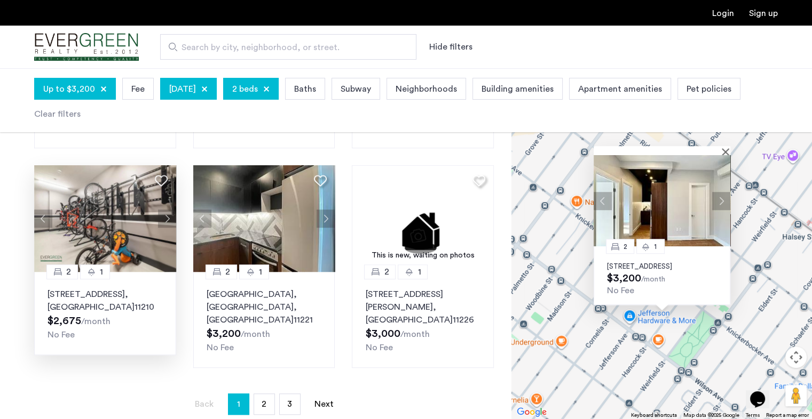
click at [722, 192] on button "Next apartment" at bounding box center [721, 201] width 18 height 18
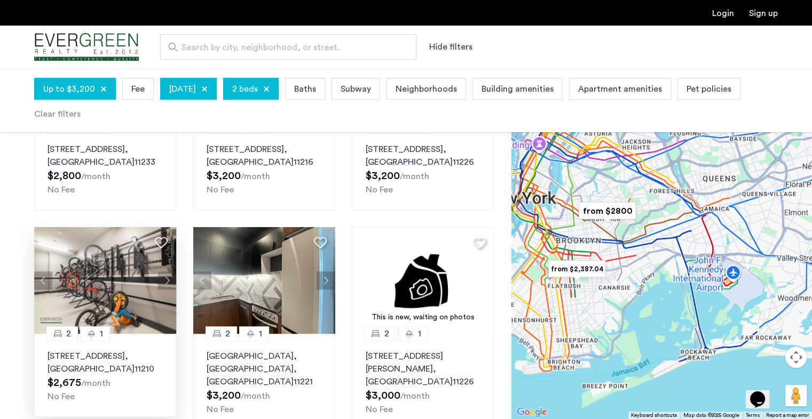
scroll to position [649, 0]
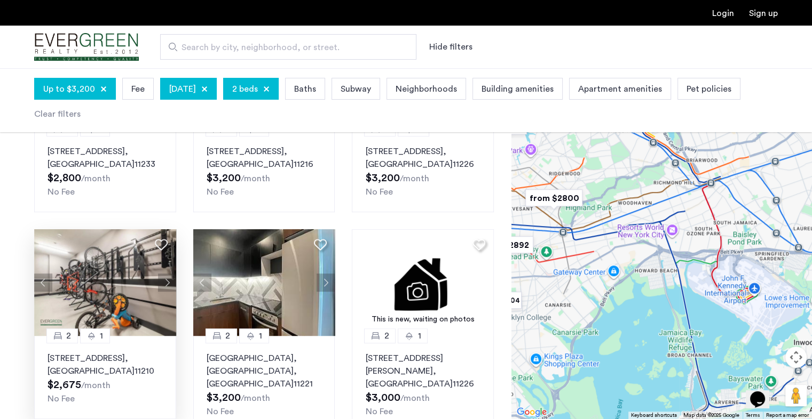
drag, startPoint x: 617, startPoint y: 243, endPoint x: 738, endPoint y: 263, distance: 122.3
click at [738, 263] on div at bounding box center [661, 243] width 300 height 351
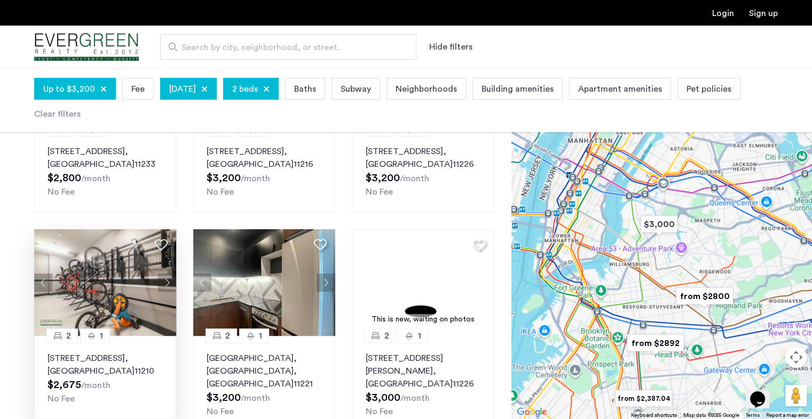
drag, startPoint x: 683, startPoint y: 271, endPoint x: 727, endPoint y: 354, distance: 94.3
click at [727, 354] on div at bounding box center [661, 243] width 300 height 351
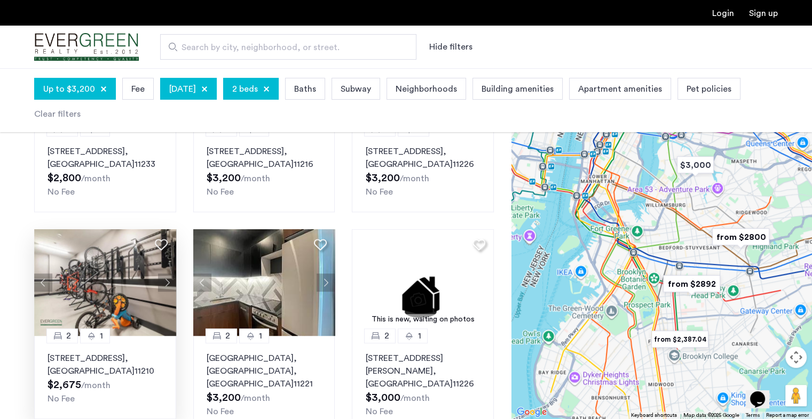
drag, startPoint x: 644, startPoint y: 313, endPoint x: 685, endPoint y: 236, distance: 87.1
click at [685, 236] on div at bounding box center [661, 243] width 300 height 351
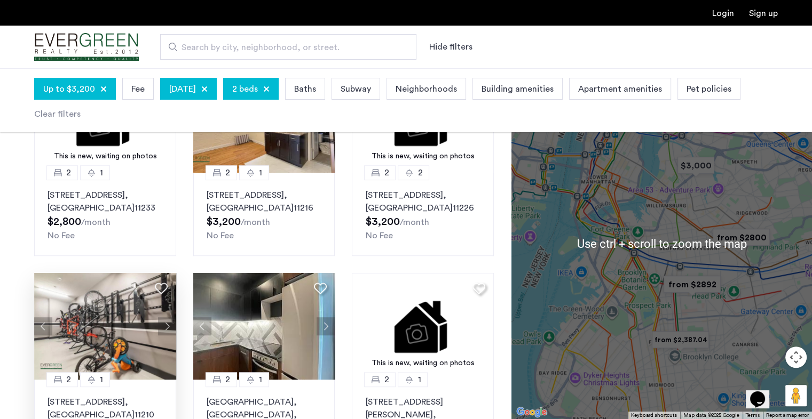
scroll to position [606, 0]
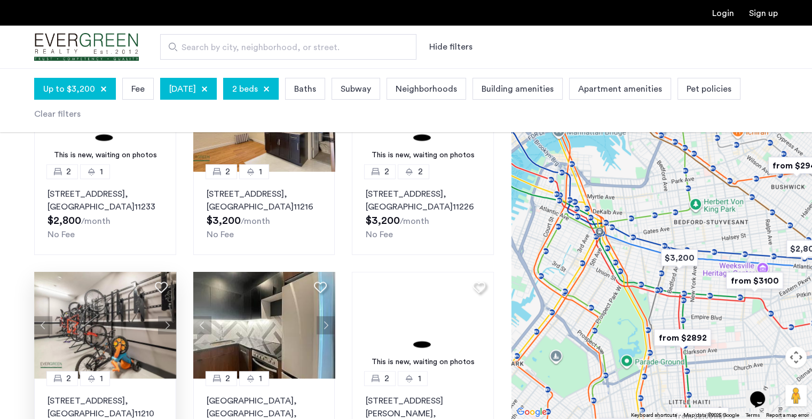
click at [764, 279] on img "from $3100" at bounding box center [755, 281] width 66 height 24
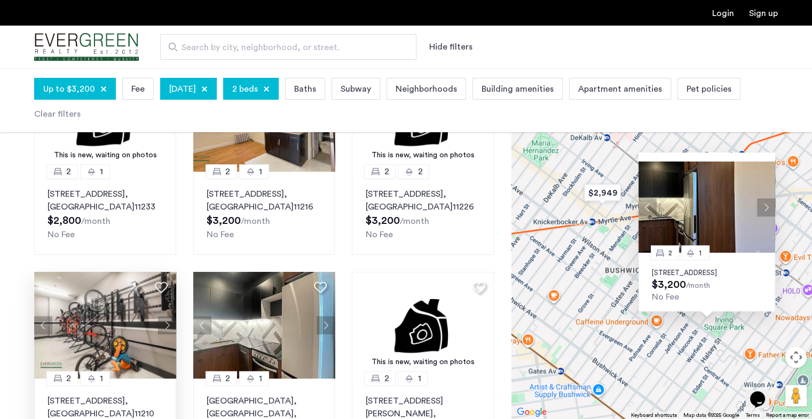
click at [578, 267] on div "2 1 1354 Jefferson, Unit 3B, Brooklyn, NY 11221 $3,200 /month No Fee" at bounding box center [661, 243] width 300 height 351
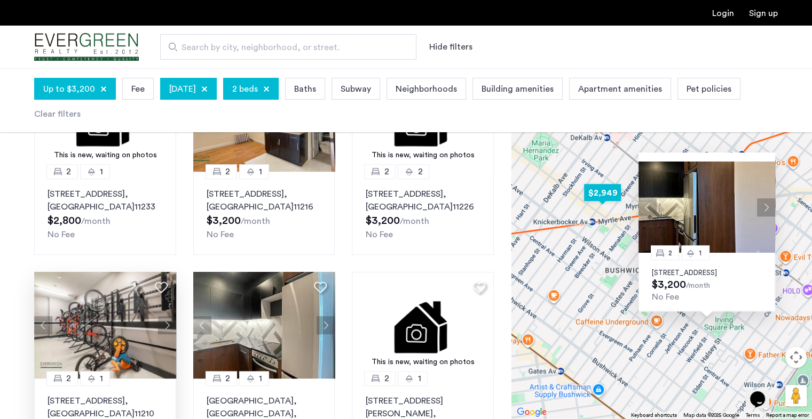
click at [602, 196] on img "$2,949" at bounding box center [602, 193] width 45 height 24
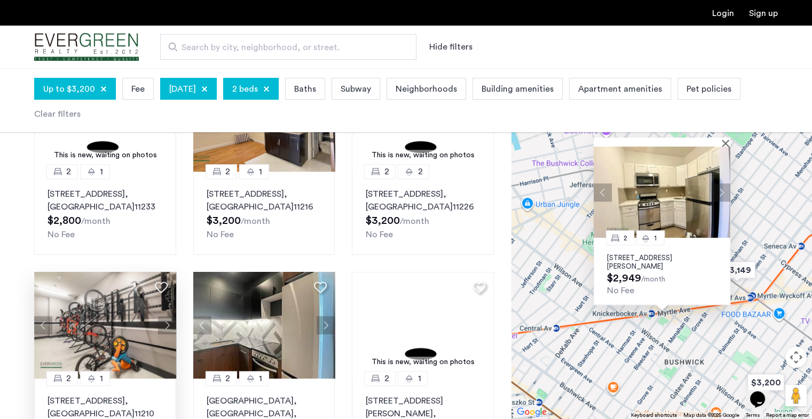
click at [717, 194] on button "Next apartment" at bounding box center [721, 193] width 18 height 18
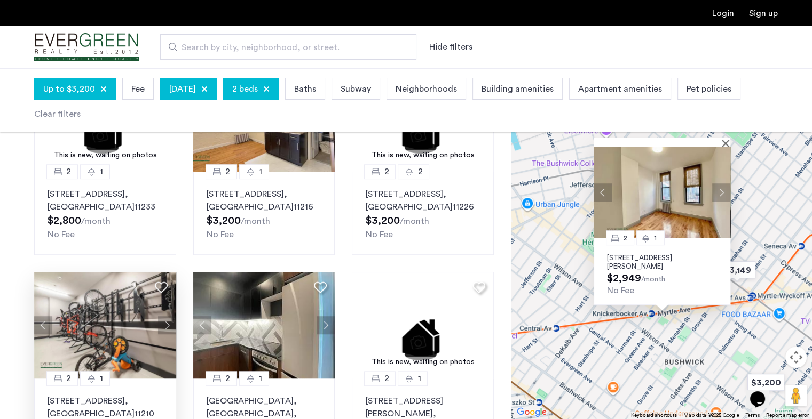
click at [722, 196] on button "Next apartment" at bounding box center [721, 193] width 18 height 18
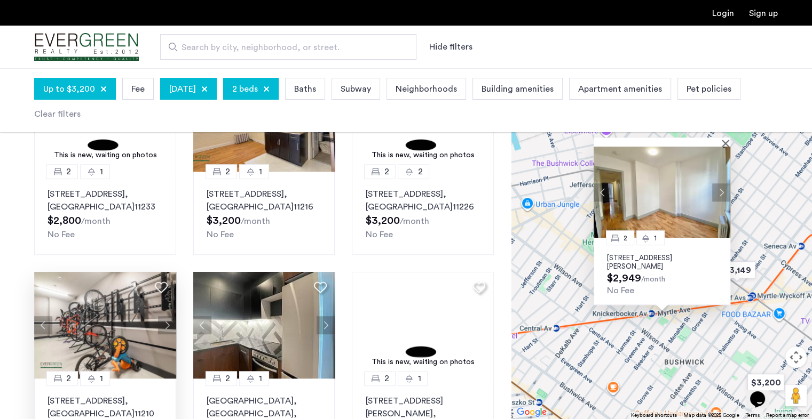
click at [724, 146] on div at bounding box center [661, 142] width 137 height 9
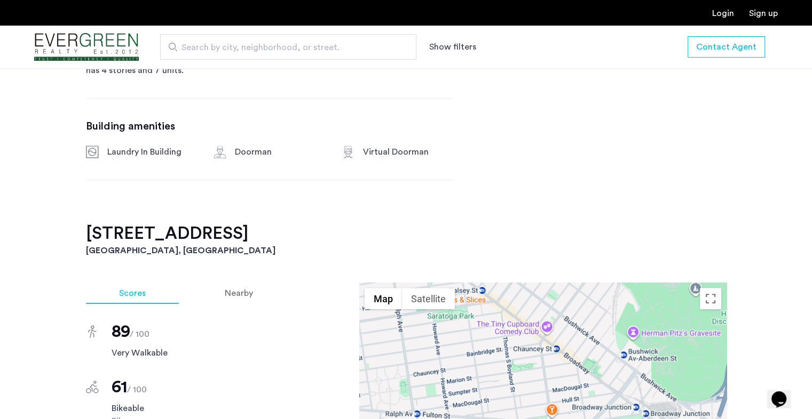
scroll to position [623, 0]
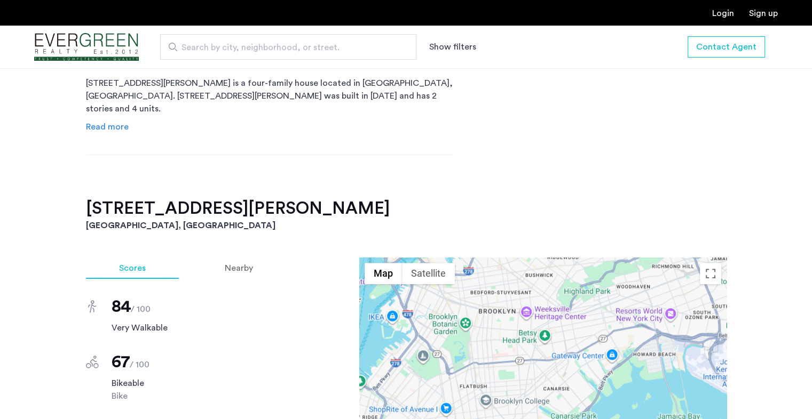
scroll to position [583, 0]
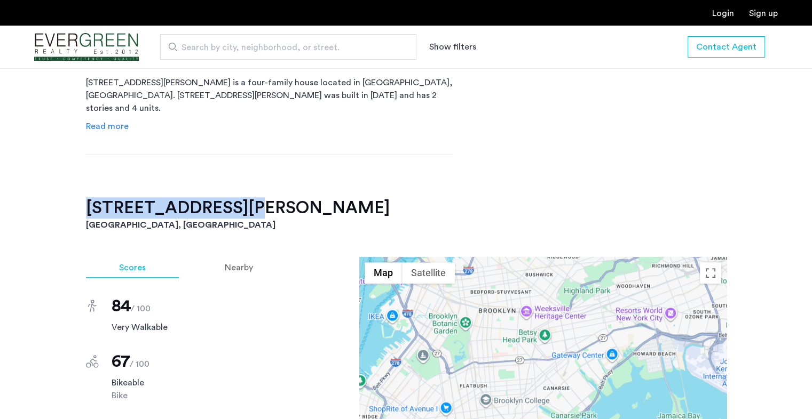
drag, startPoint x: 257, startPoint y: 208, endPoint x: 43, endPoint y: 212, distance: 214.1
click at [43, 212] on div "[STREET_ADDRESS][PERSON_NAME] $2,880 Monthly rent $5,760.00 Total move in cost …" at bounding box center [406, 351] width 812 height 1090
copy h2 "[STREET_ADDRESS][PERSON_NAME]"
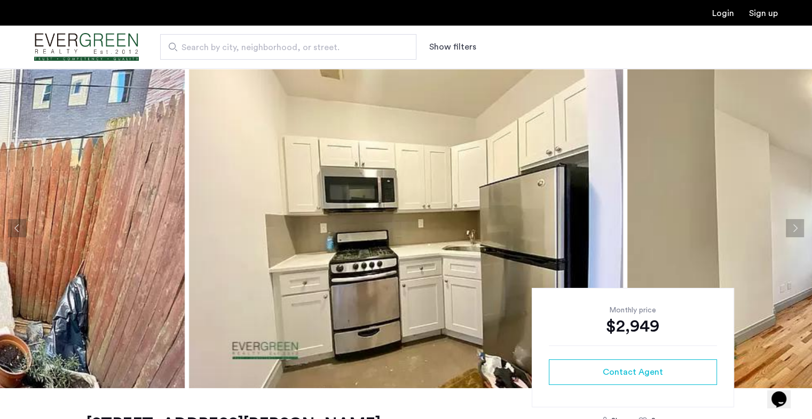
click at [278, 50] on span "Search by city, neighborhood, or street." at bounding box center [283, 47] width 205 height 13
click at [278, 50] on input "Search by city, neighborhood, or street." at bounding box center [288, 47] width 256 height 26
click at [278, 50] on span "Search by city, neighborhood, or street." at bounding box center [283, 47] width 205 height 13
click at [278, 50] on input "Search by city, neighborhood, or street." at bounding box center [288, 47] width 256 height 26
click at [442, 44] on button "Show filters" at bounding box center [452, 47] width 47 height 13
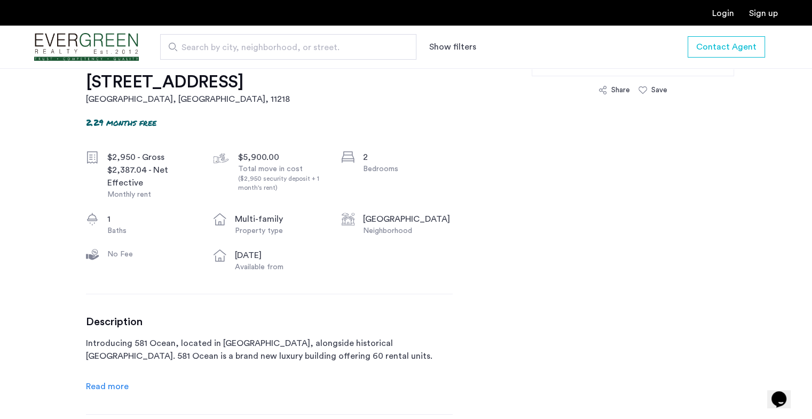
scroll to position [345, 0]
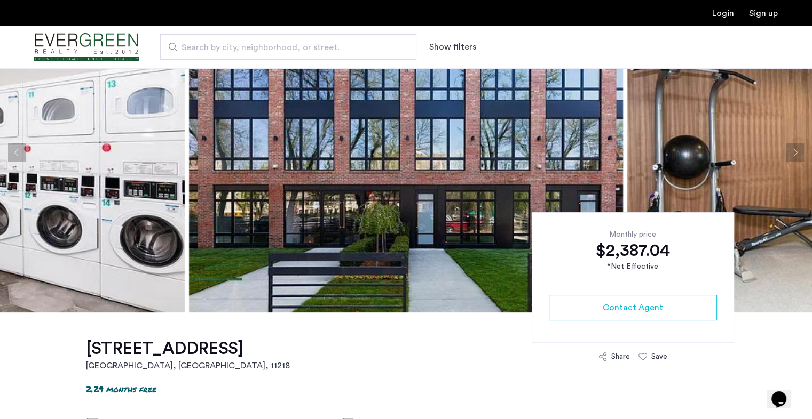
scroll to position [58, 0]
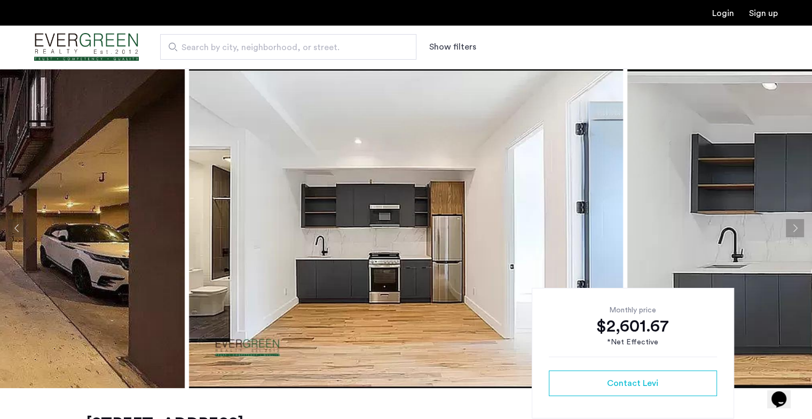
click at [794, 220] on button "Next apartment" at bounding box center [795, 228] width 18 height 18
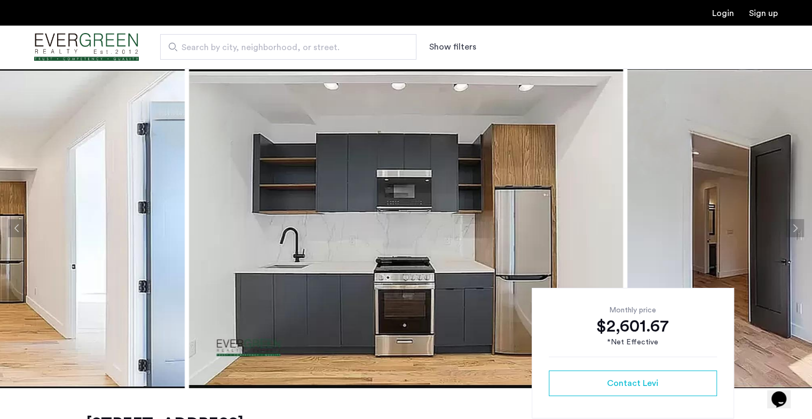
click at [794, 220] on button "Next apartment" at bounding box center [795, 228] width 18 height 18
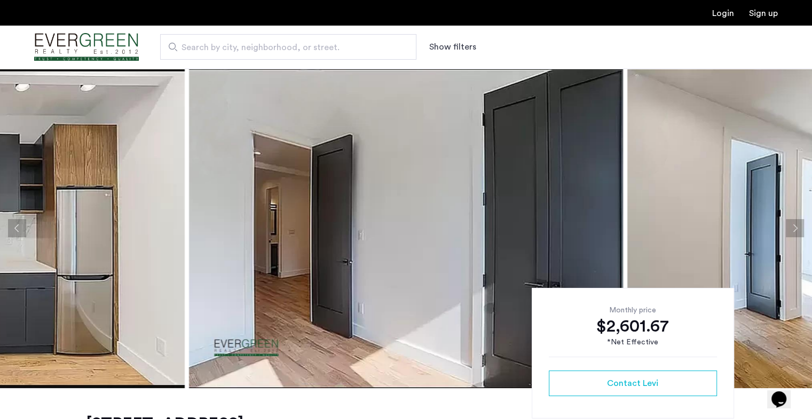
click at [794, 220] on button "Next apartment" at bounding box center [795, 228] width 18 height 18
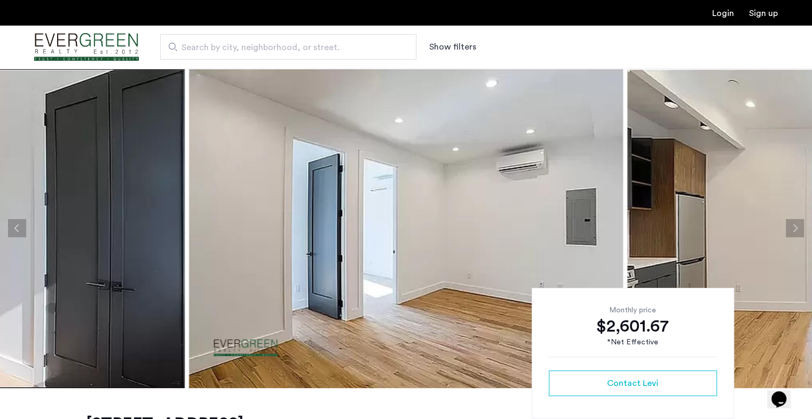
click at [794, 220] on button "Next apartment" at bounding box center [795, 228] width 18 height 18
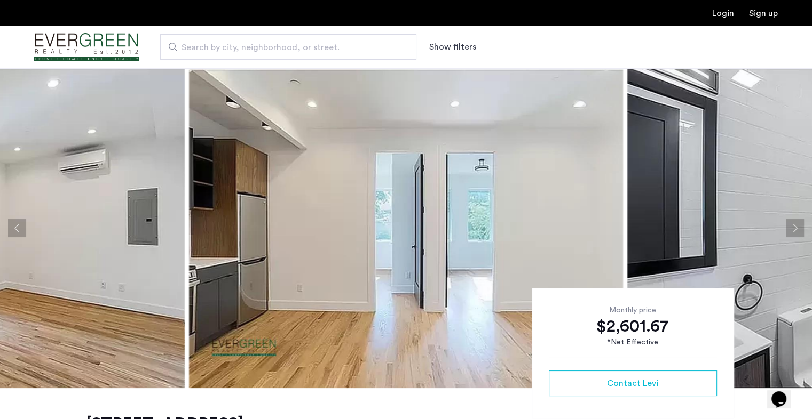
click at [794, 220] on button "Next apartment" at bounding box center [795, 228] width 18 height 18
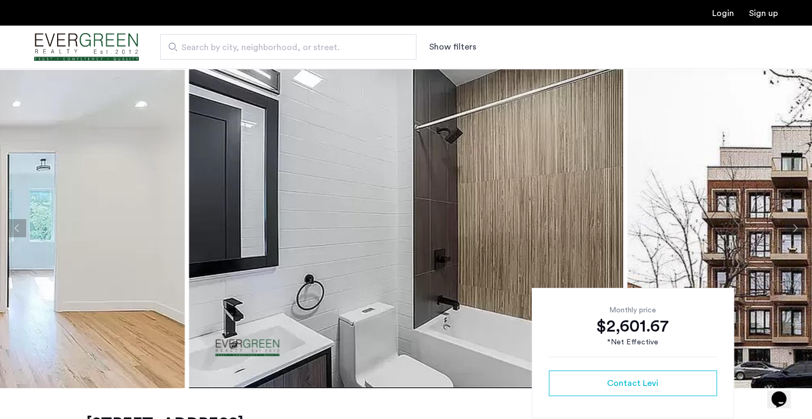
click at [794, 220] on button "Next apartment" at bounding box center [795, 228] width 18 height 18
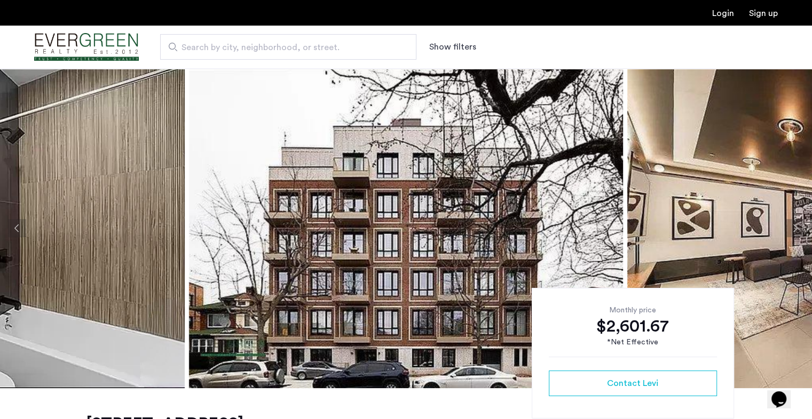
click at [794, 220] on button "Next apartment" at bounding box center [795, 228] width 18 height 18
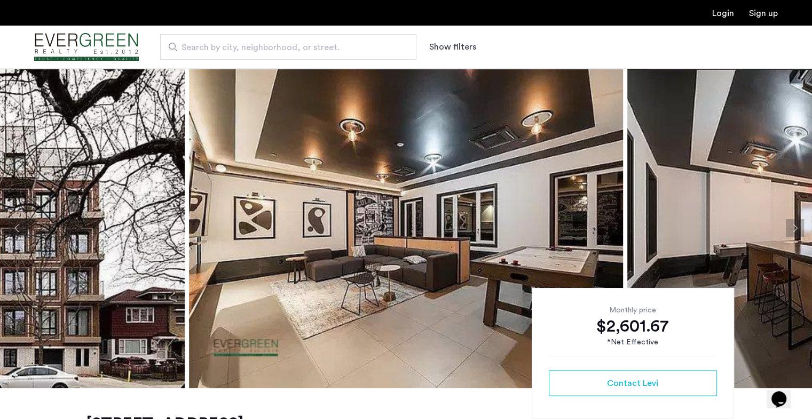
click at [794, 220] on button "Next apartment" at bounding box center [795, 228] width 18 height 18
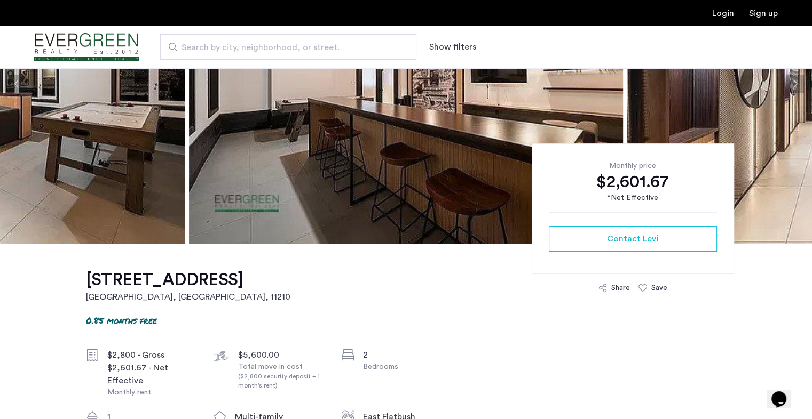
scroll to position [145, 0]
drag, startPoint x: 82, startPoint y: 278, endPoint x: 252, endPoint y: 286, distance: 170.4
copy h1 "1626 Brooklyn Avenue"
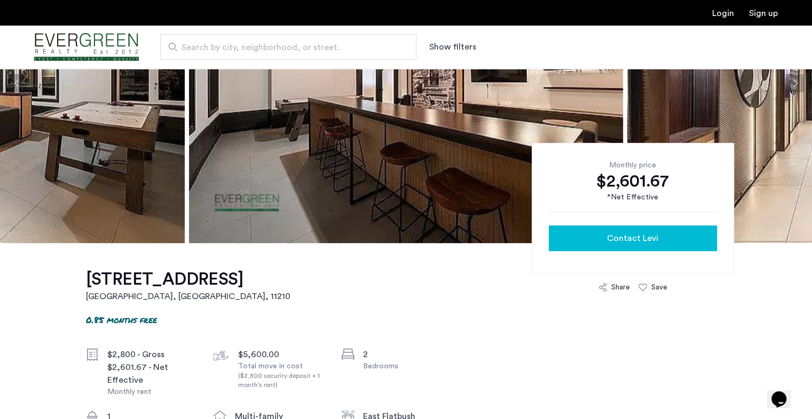
click at [587, 233] on div "Contact Levi" at bounding box center [632, 238] width 151 height 13
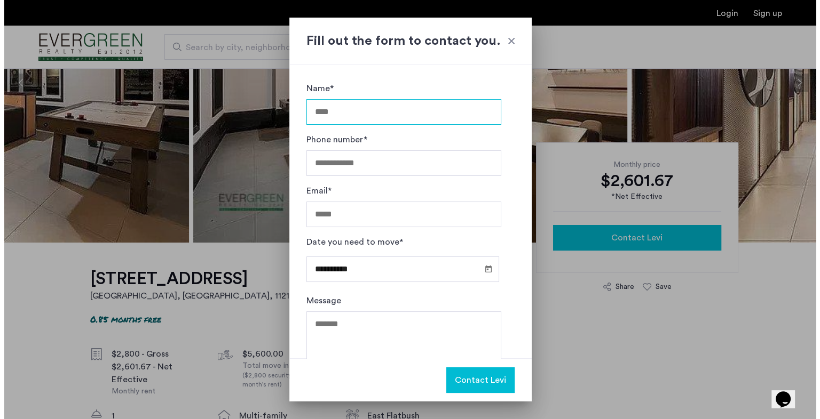
scroll to position [0, 0]
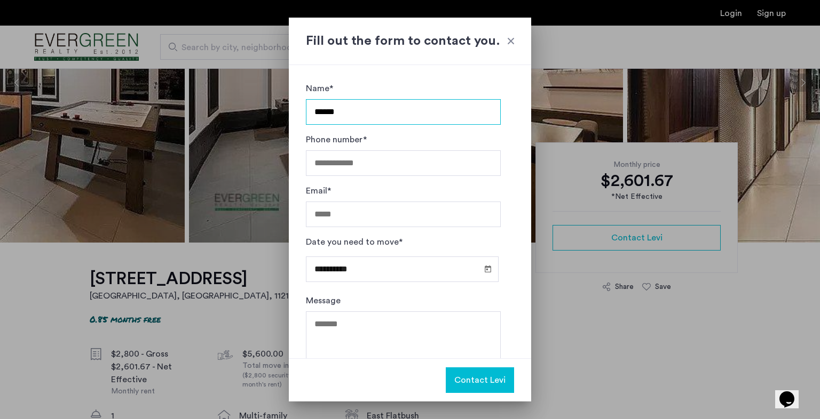
type input "******"
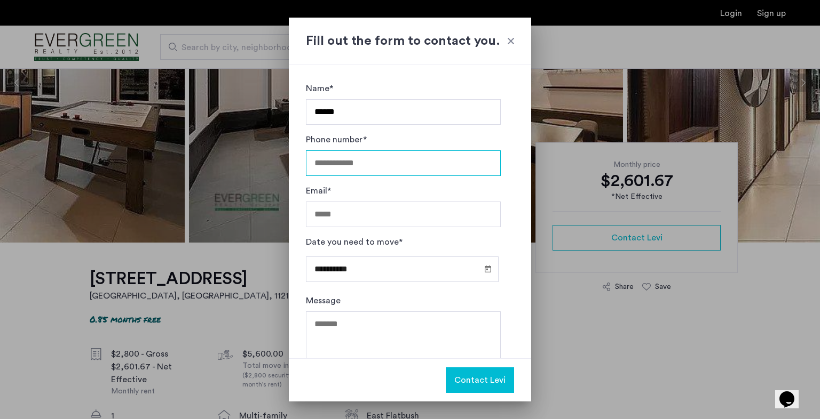
click at [380, 166] on input "Phone number*" at bounding box center [403, 163] width 195 height 26
type input "**********"
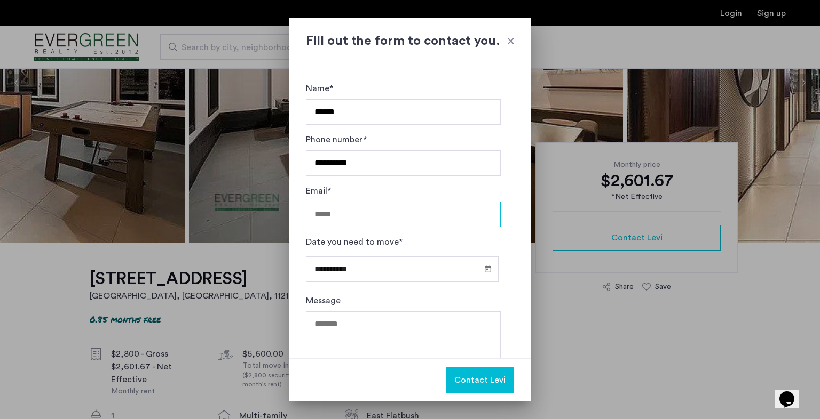
click at [382, 216] on input "Email*" at bounding box center [403, 215] width 195 height 26
click at [376, 210] on input "**********" at bounding box center [403, 215] width 195 height 26
type input "**********"
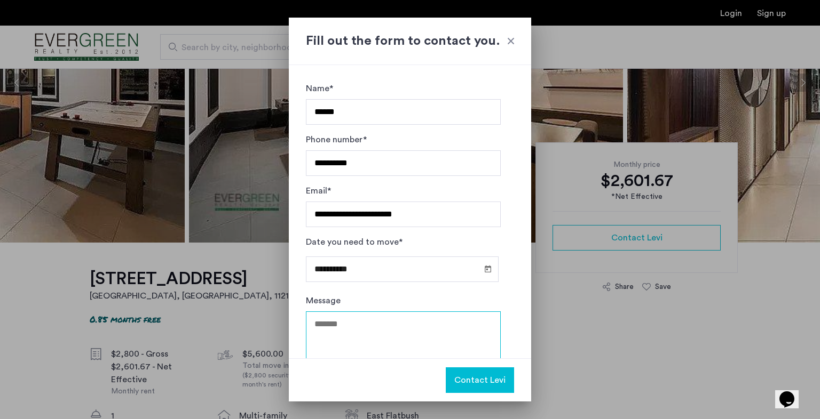
click at [356, 321] on textarea "Message" at bounding box center [403, 344] width 195 height 64
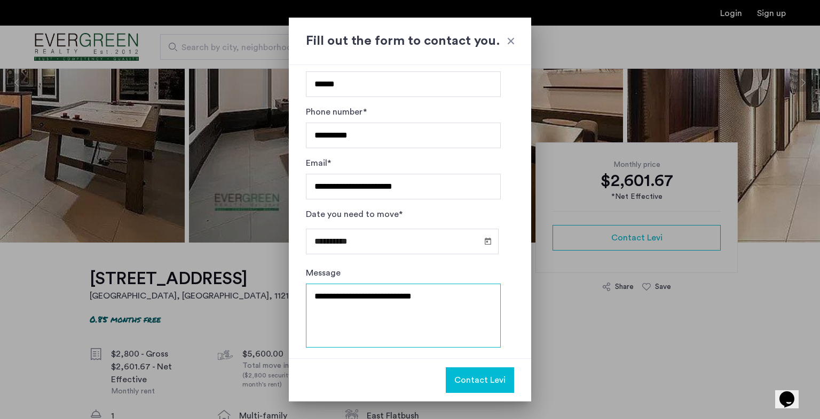
type textarea "**********"
click at [489, 380] on span "Contact Levi" at bounding box center [479, 380] width 51 height 13
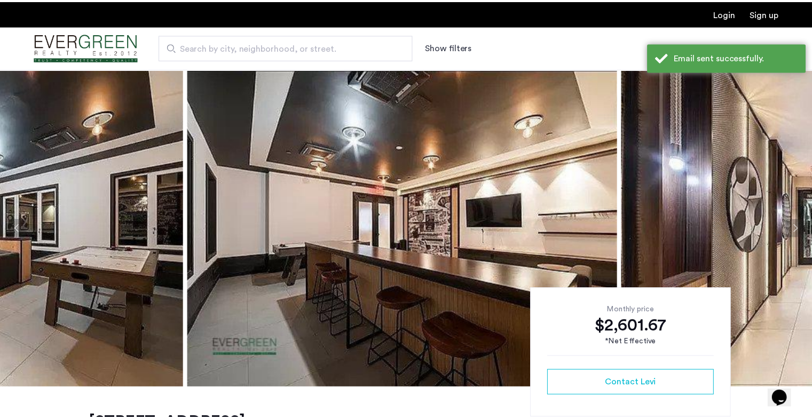
scroll to position [145, 0]
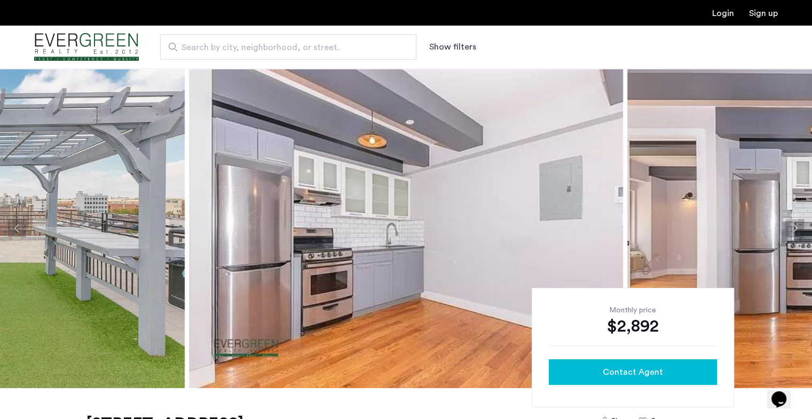
click at [668, 375] on div "Contact Agent" at bounding box center [632, 372] width 151 height 13
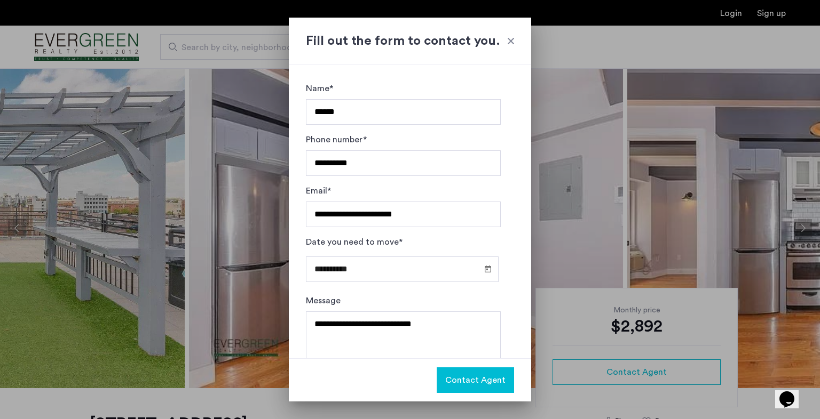
click at [477, 376] on span "Contact Agent" at bounding box center [475, 380] width 60 height 13
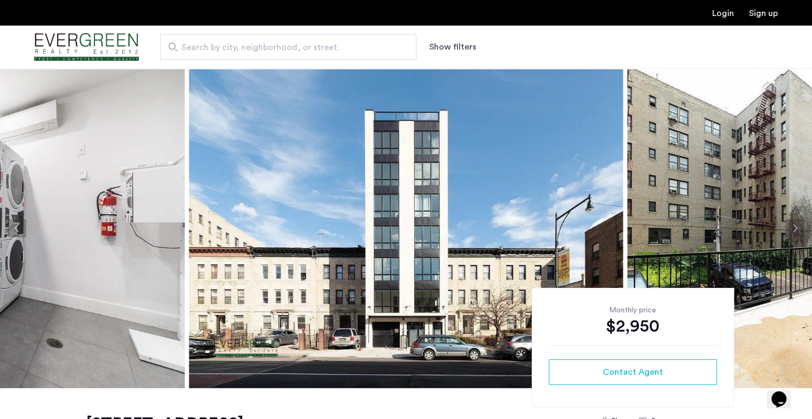
click at [800, 234] on button "Next apartment" at bounding box center [795, 228] width 18 height 18
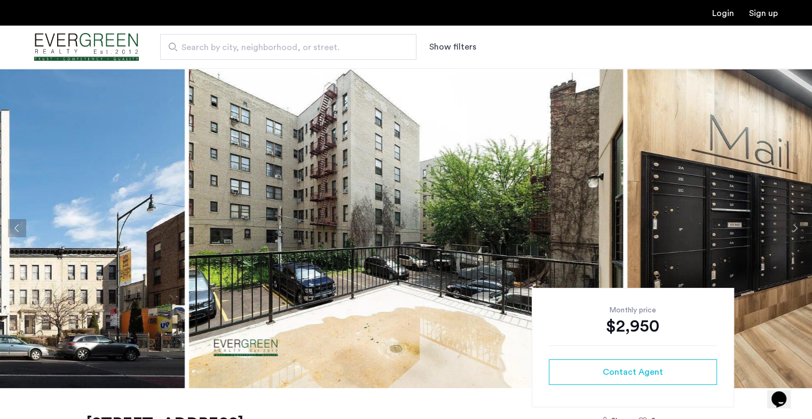
click at [795, 229] on button "Next apartment" at bounding box center [795, 228] width 18 height 18
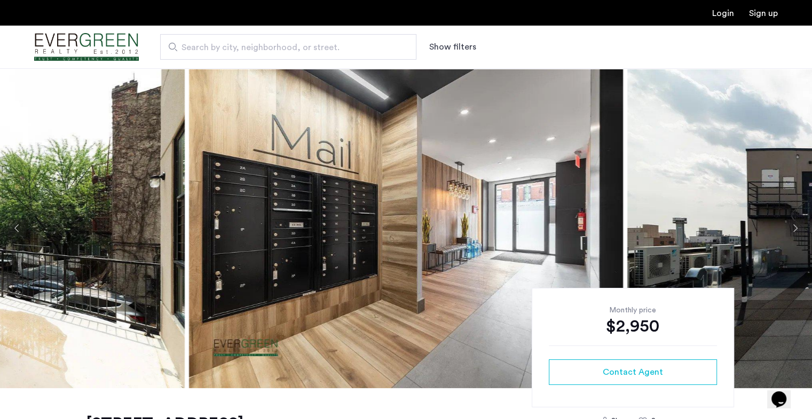
click at [795, 229] on button "Next apartment" at bounding box center [795, 228] width 18 height 18
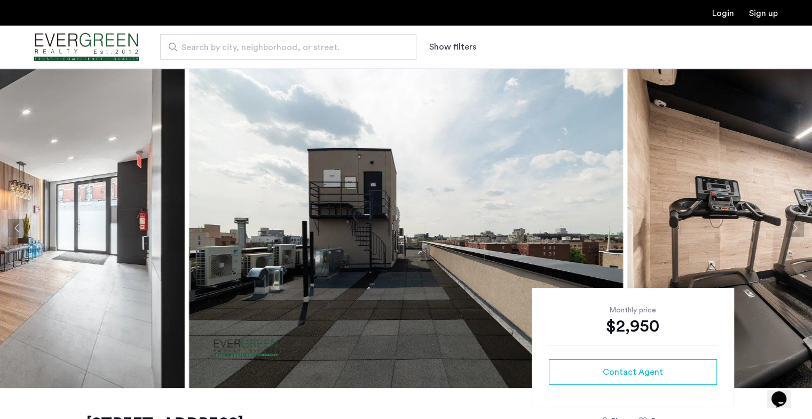
click at [795, 229] on button "Next apartment" at bounding box center [795, 228] width 18 height 18
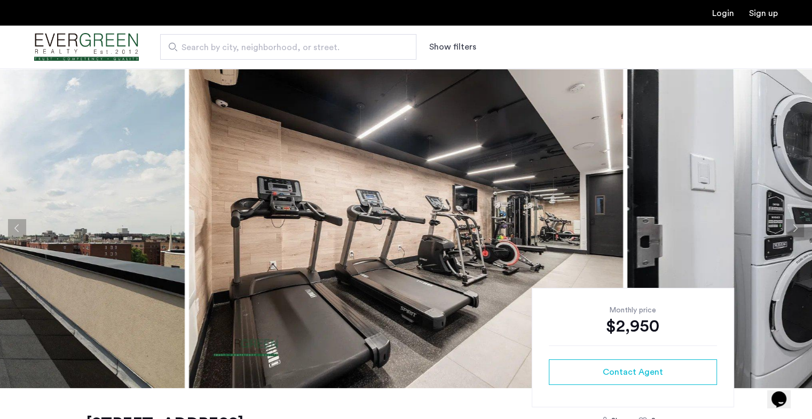
click at [646, 385] on div "Monthly price $2,950 Contact Agent" at bounding box center [633, 348] width 202 height 120
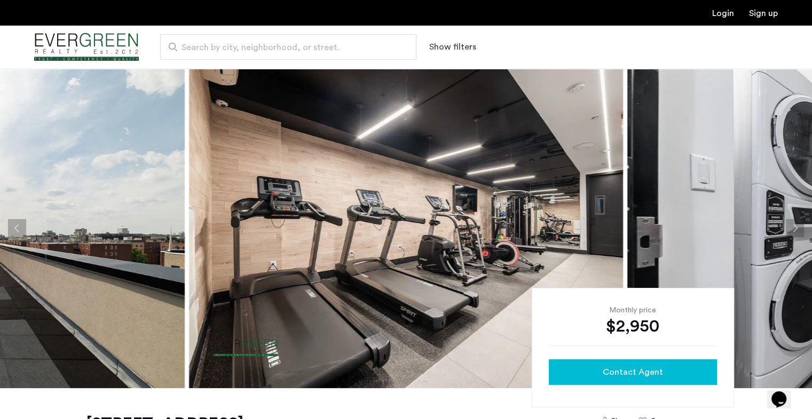
click at [643, 376] on span "Contact Agent" at bounding box center [633, 372] width 60 height 13
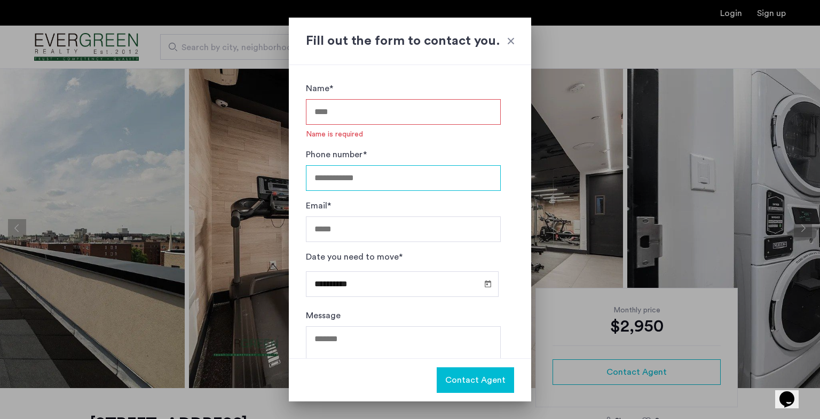
click at [423, 160] on div "Phone number*" at bounding box center [403, 173] width 195 height 51
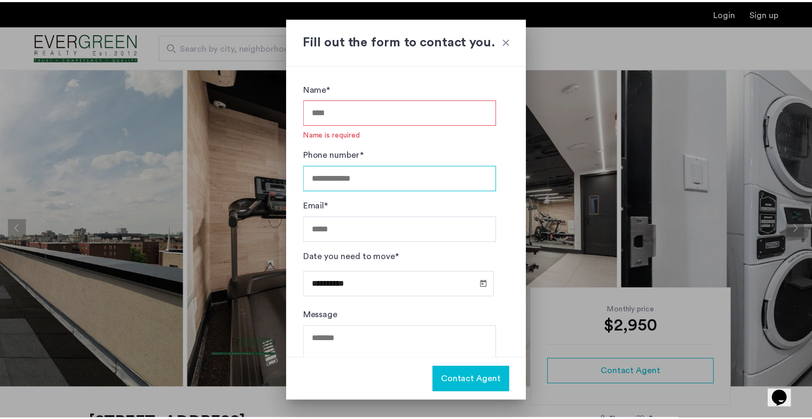
scroll to position [43, 0]
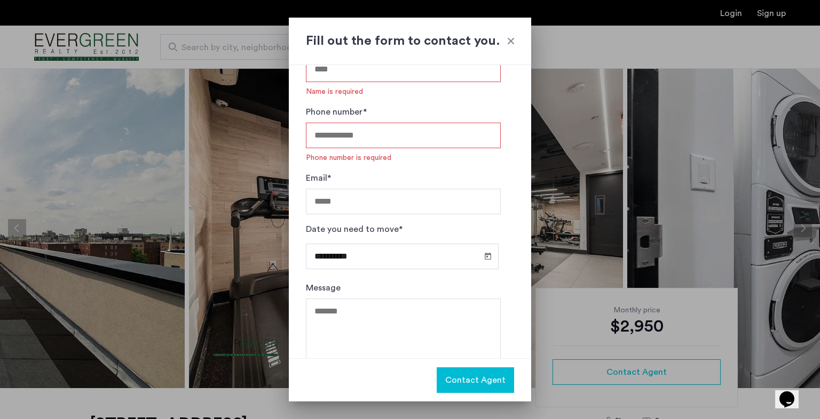
click at [510, 41] on div at bounding box center [510, 41] width 11 height 11
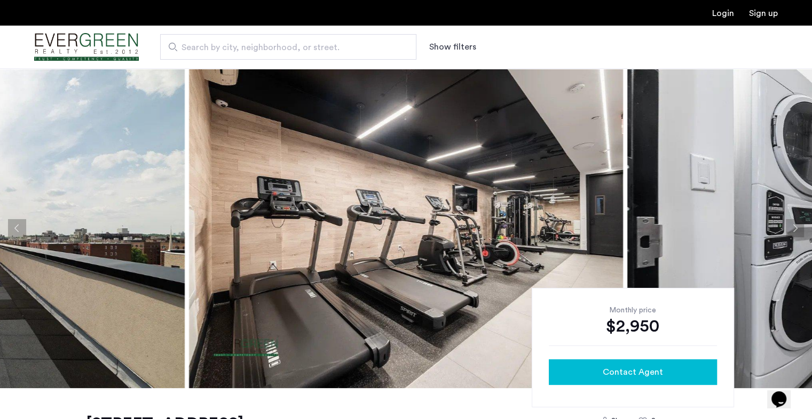
click at [632, 375] on span "Contact Agent" at bounding box center [633, 372] width 60 height 13
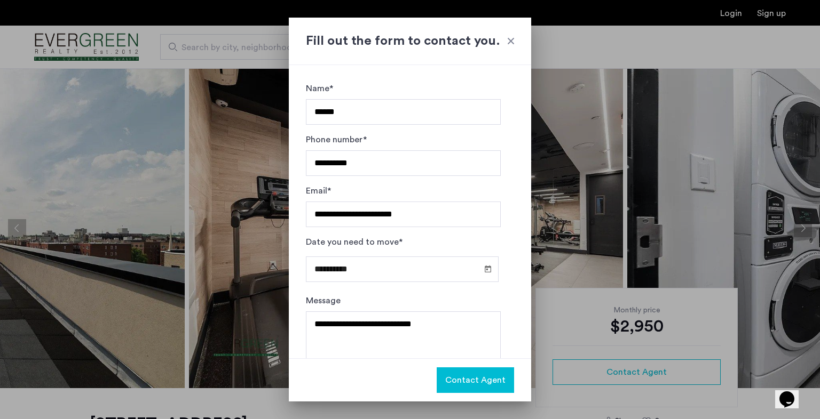
click at [475, 371] on button "Contact Agent" at bounding box center [475, 381] width 77 height 26
